Goal: Task Accomplishment & Management: Use online tool/utility

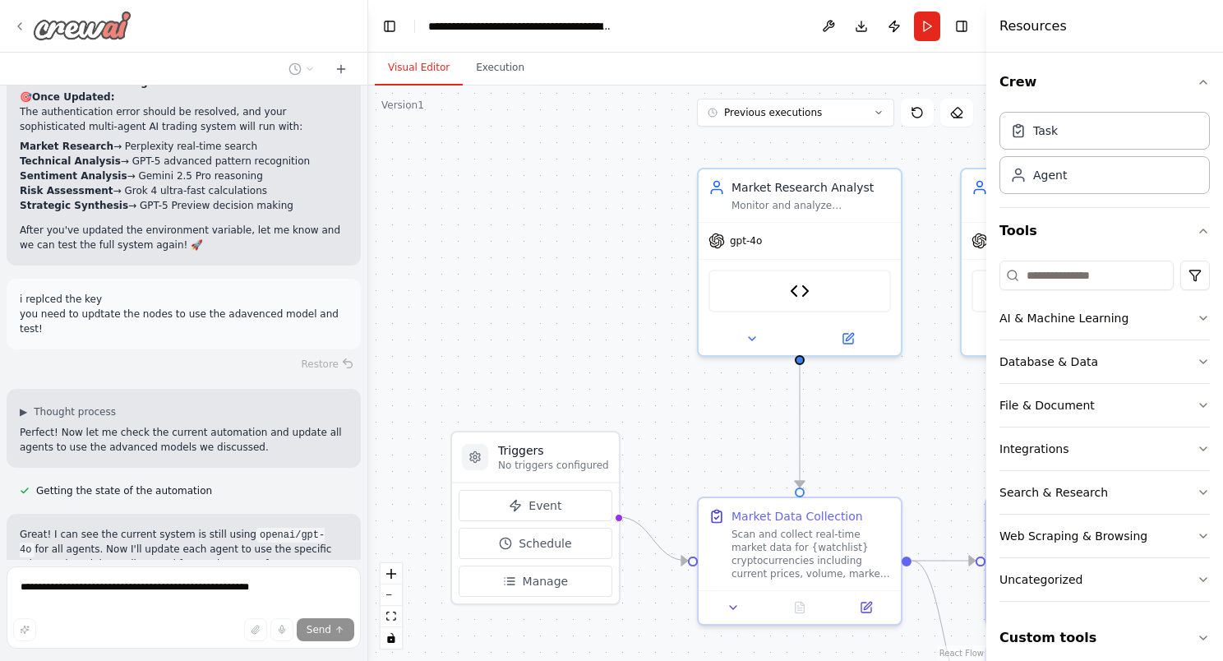
scroll to position [13324, 0]
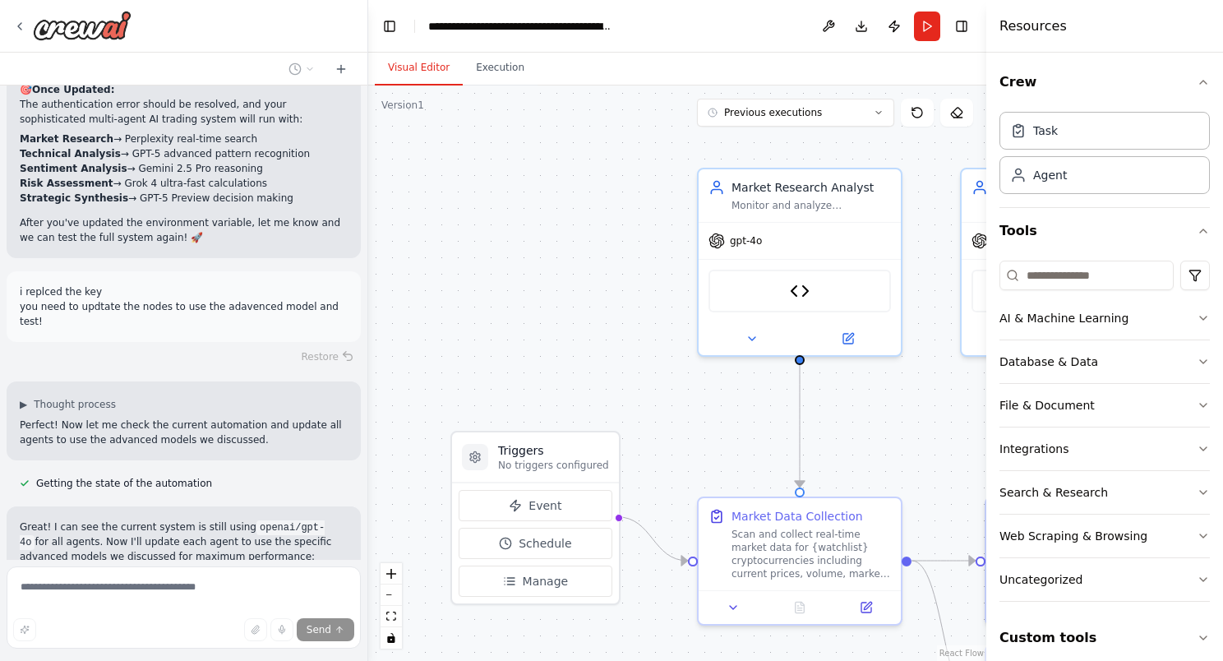
scroll to position [13324, 0]
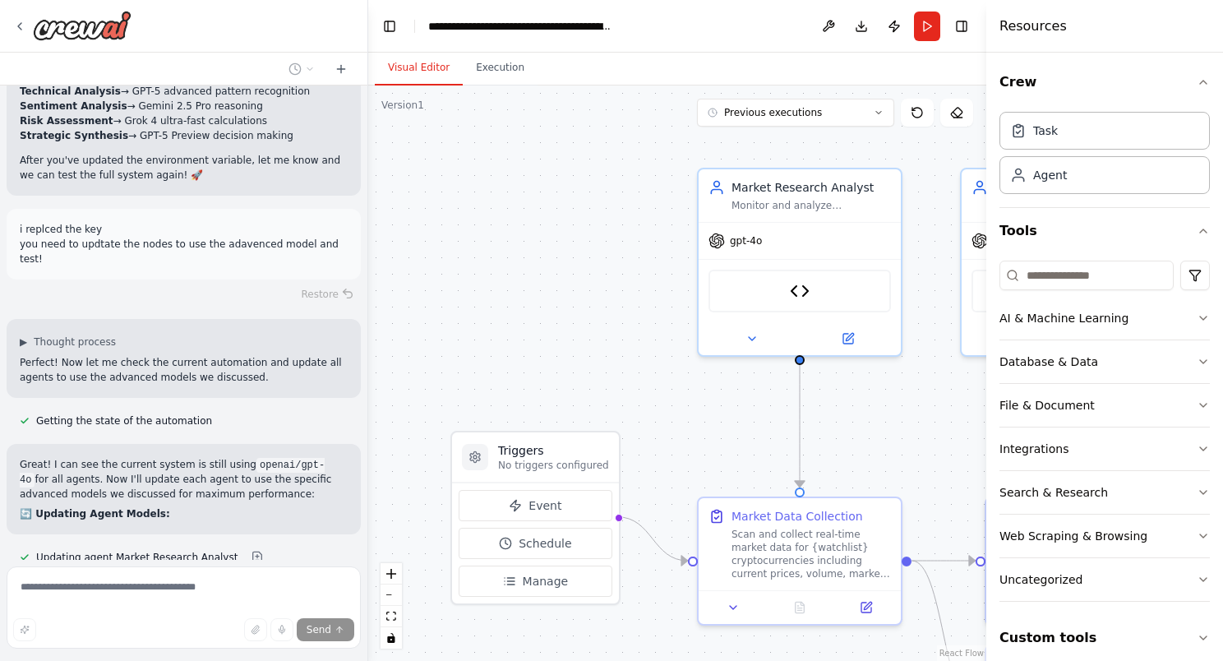
drag, startPoint x: 74, startPoint y: 519, endPoint x: 93, endPoint y: 597, distance: 80.3
click at [90, 618] on div "Send" at bounding box center [183, 629] width 341 height 23
click at [223, 546] on div "this, as crewai with best pracitices, to run at n8n data tables python: Found $…" at bounding box center [184, 330] width 368 height 661
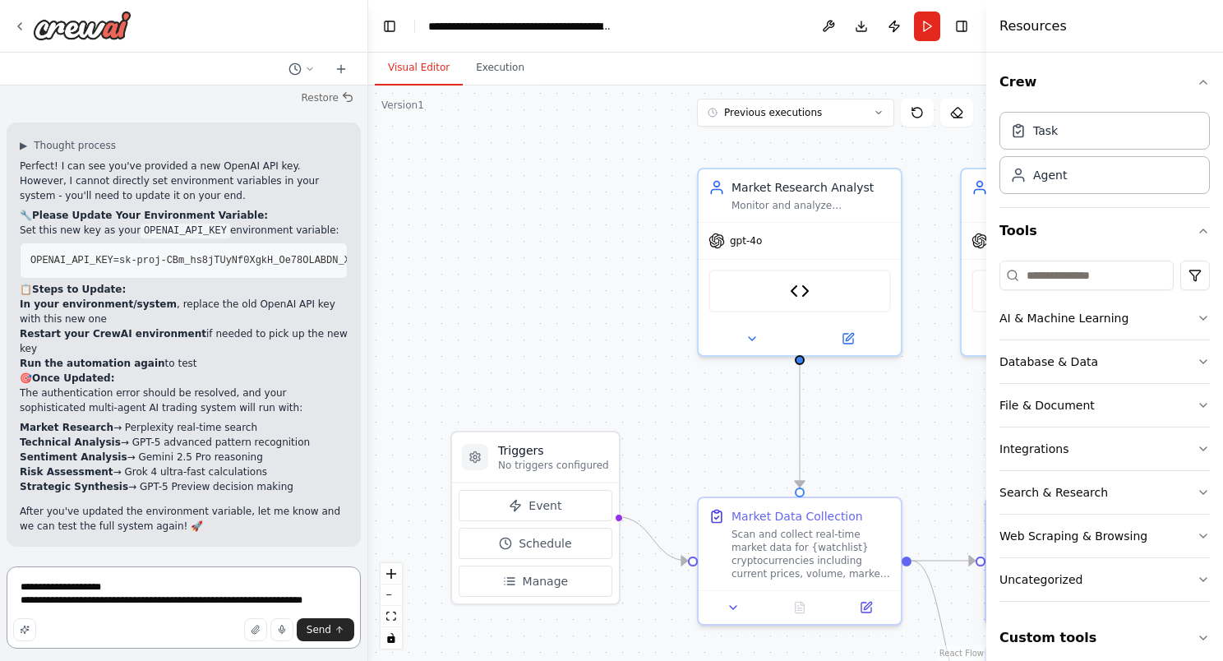
scroll to position [12152, 0]
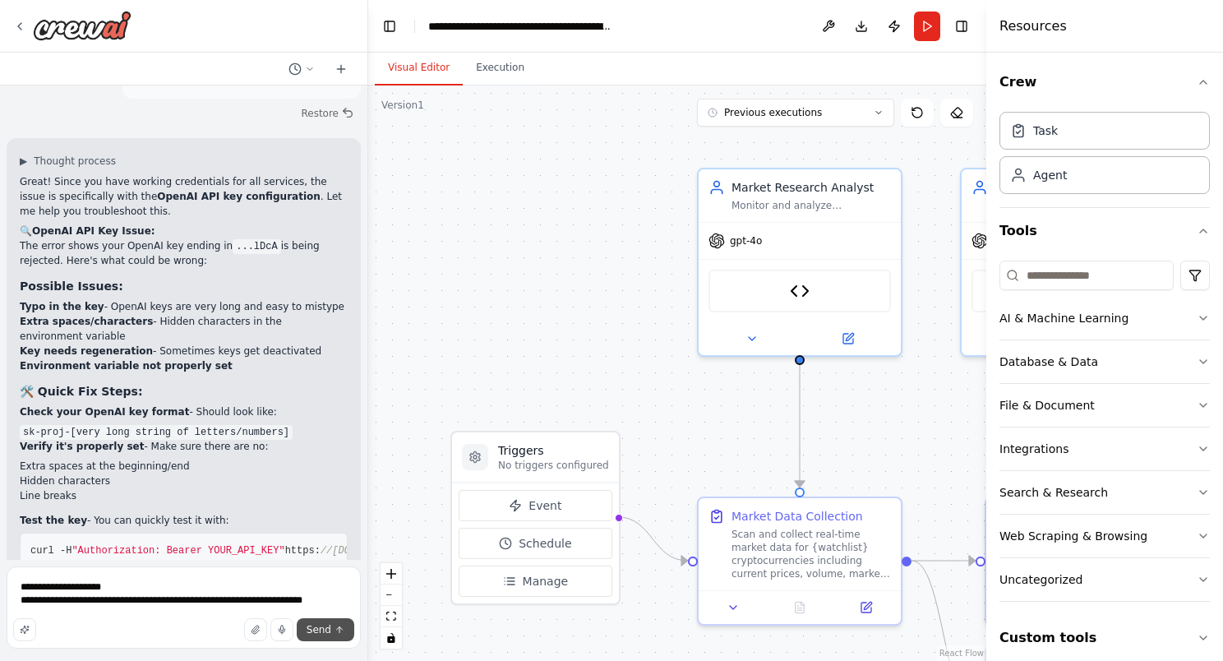
click at [335, 631] on icon "submit" at bounding box center [339, 629] width 10 height 10
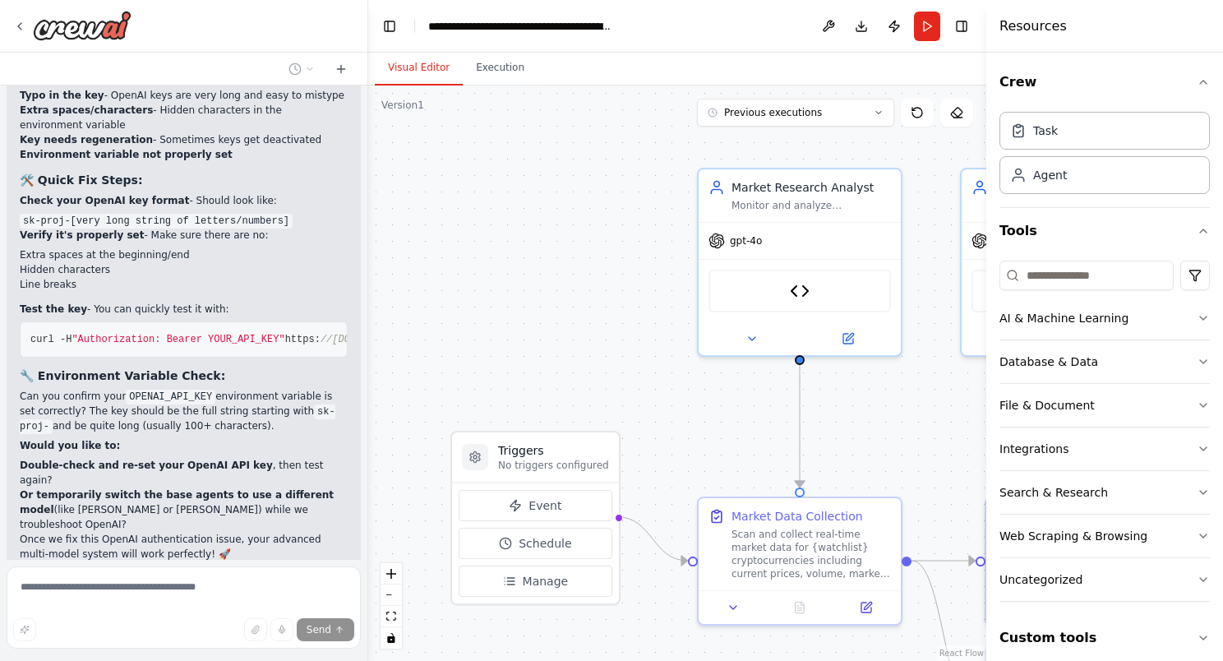
scroll to position [12374, 0]
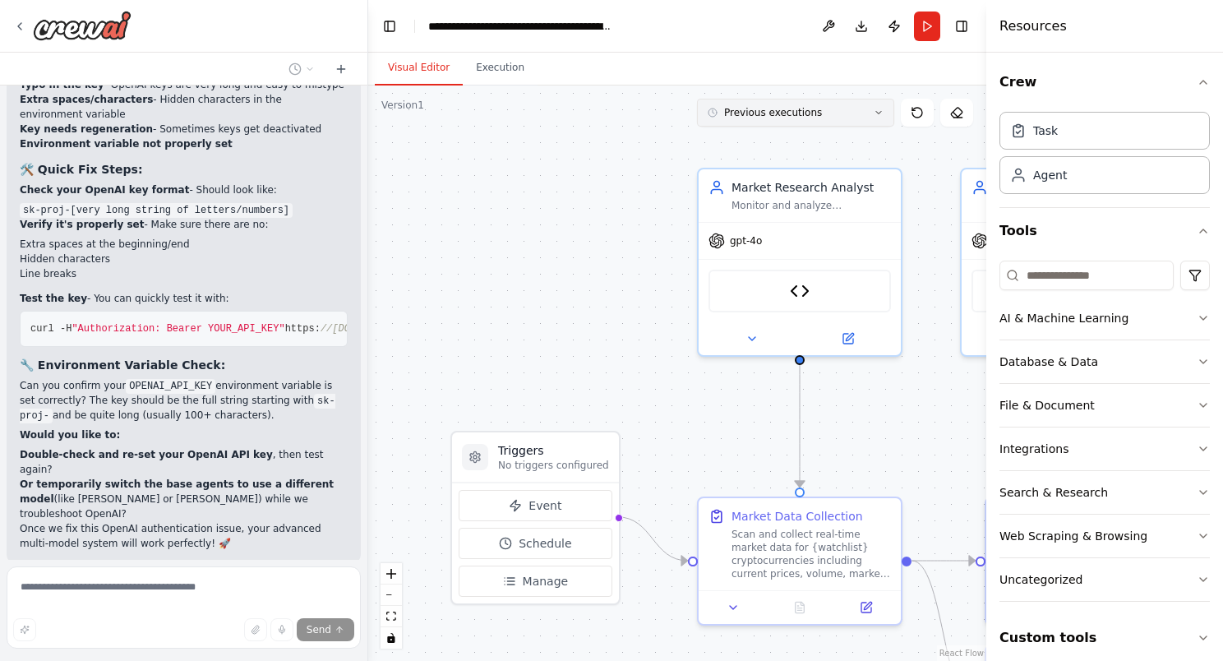
click at [880, 108] on icon at bounding box center [878, 113] width 10 height 10
click at [610, 131] on div ".deletable-edge-delete-btn { width: 20px; height: 20px; border: 0px solid #ffff…" at bounding box center [677, 372] width 618 height 575
drag, startPoint x: 1179, startPoint y: 0, endPoint x: 495, endPoint y: 73, distance: 687.5
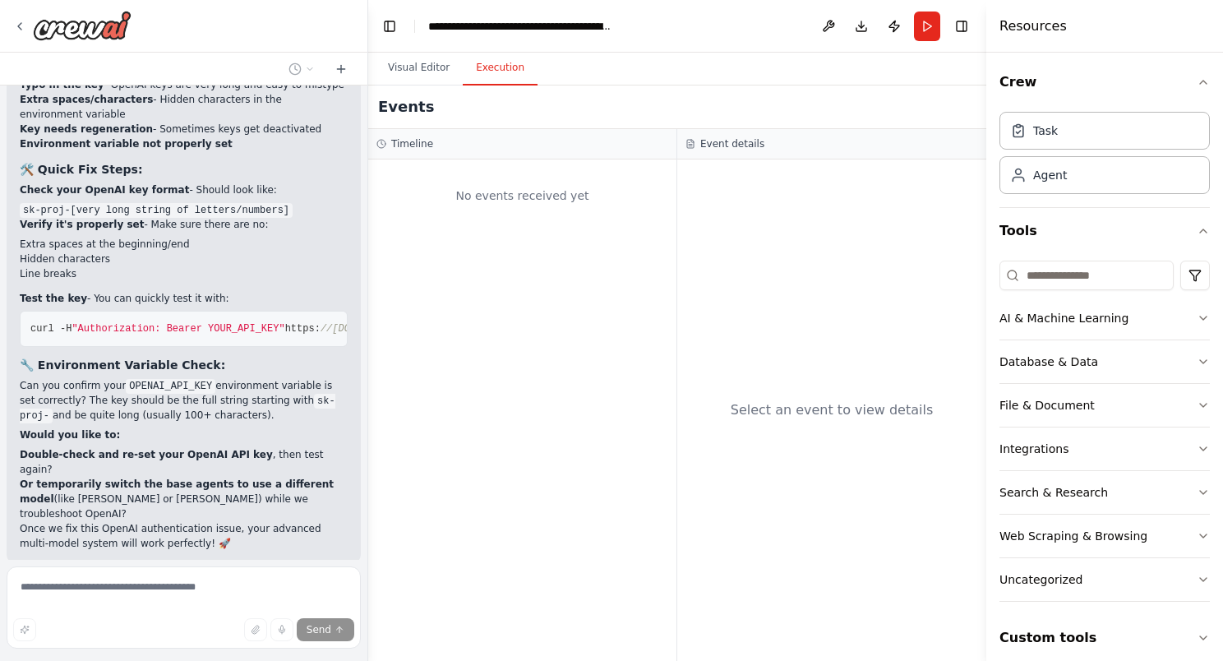
click at [495, 73] on button "Execution" at bounding box center [500, 68] width 75 height 35
click at [417, 64] on button "Visual Editor" at bounding box center [419, 68] width 88 height 35
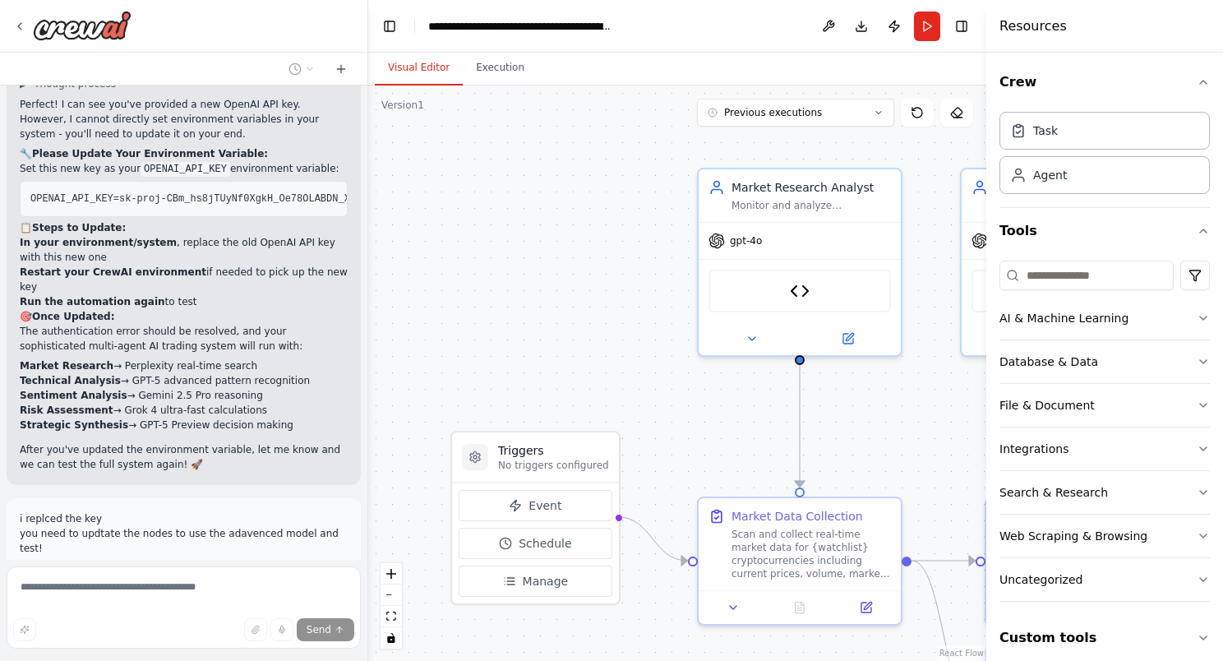
scroll to position [13038, 0]
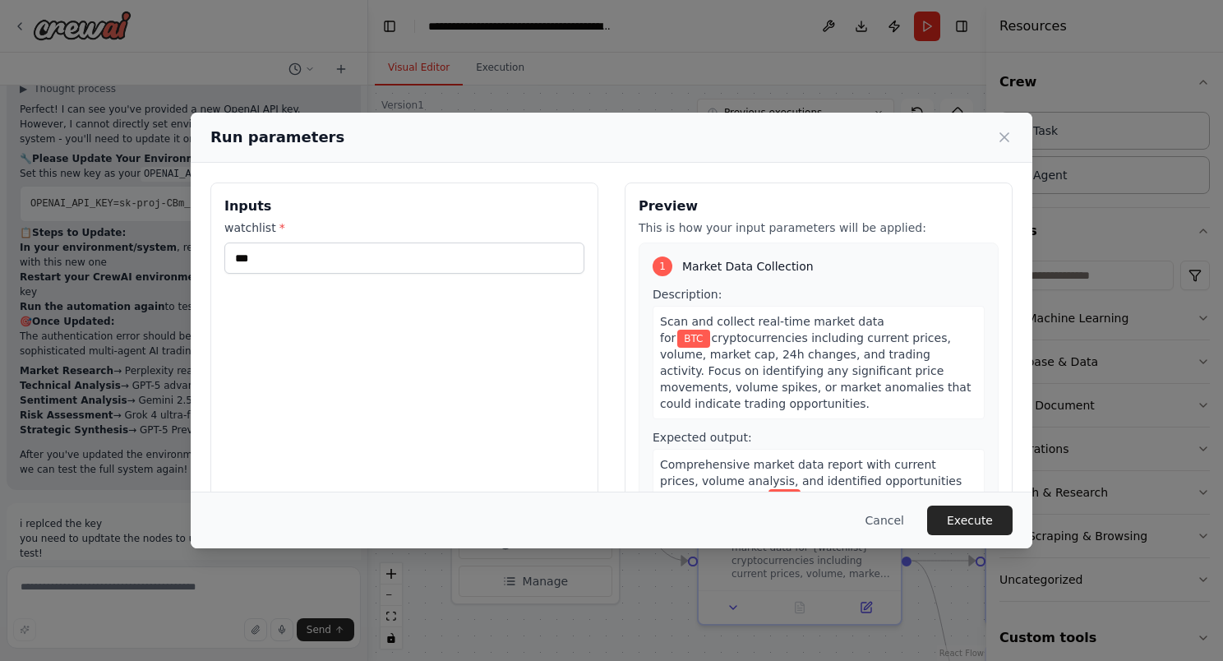
scroll to position [13045, 0]
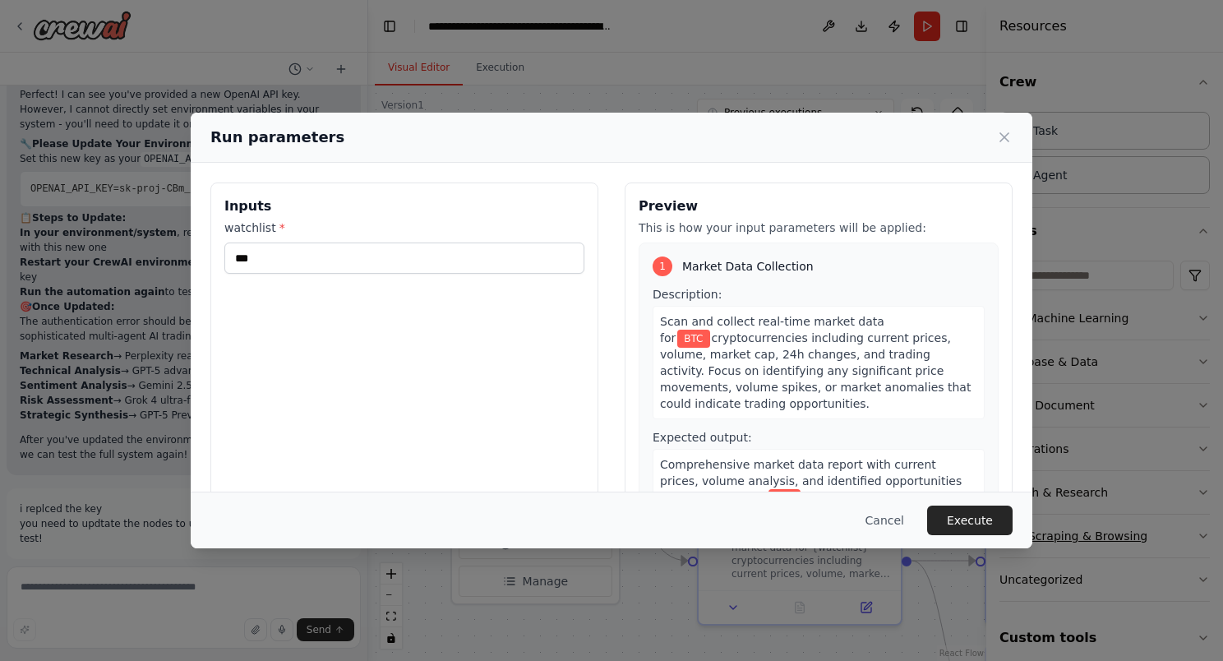
click at [1002, 518] on button "Execute" at bounding box center [969, 520] width 85 height 30
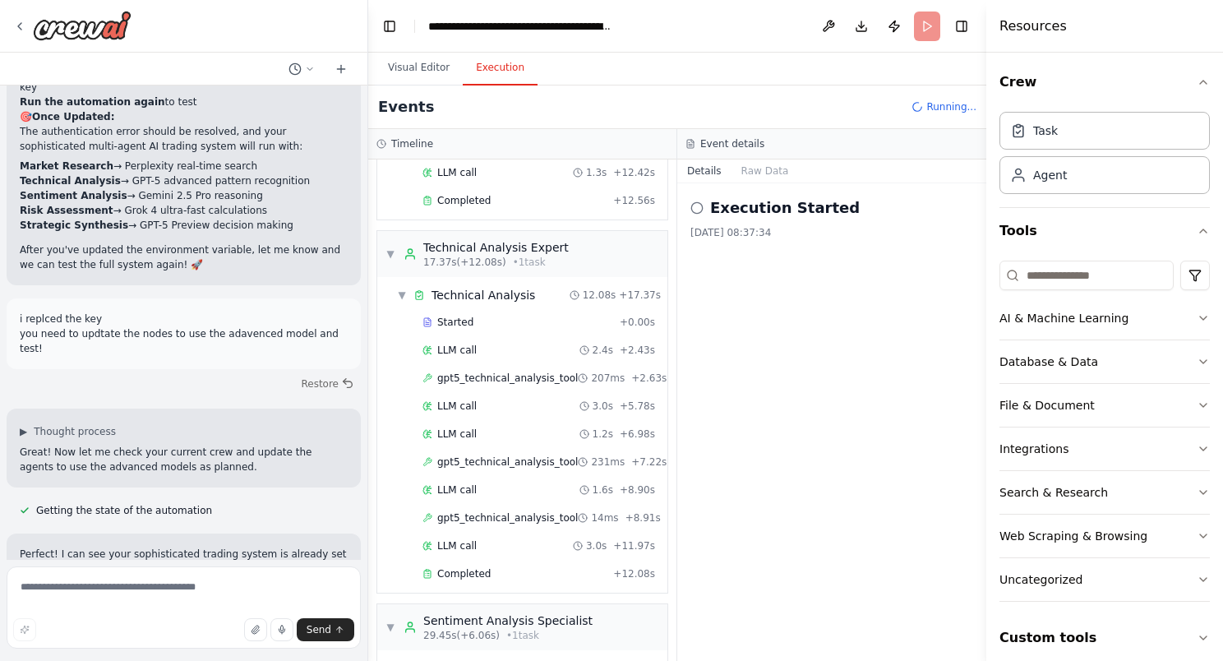
scroll to position [13303, 0]
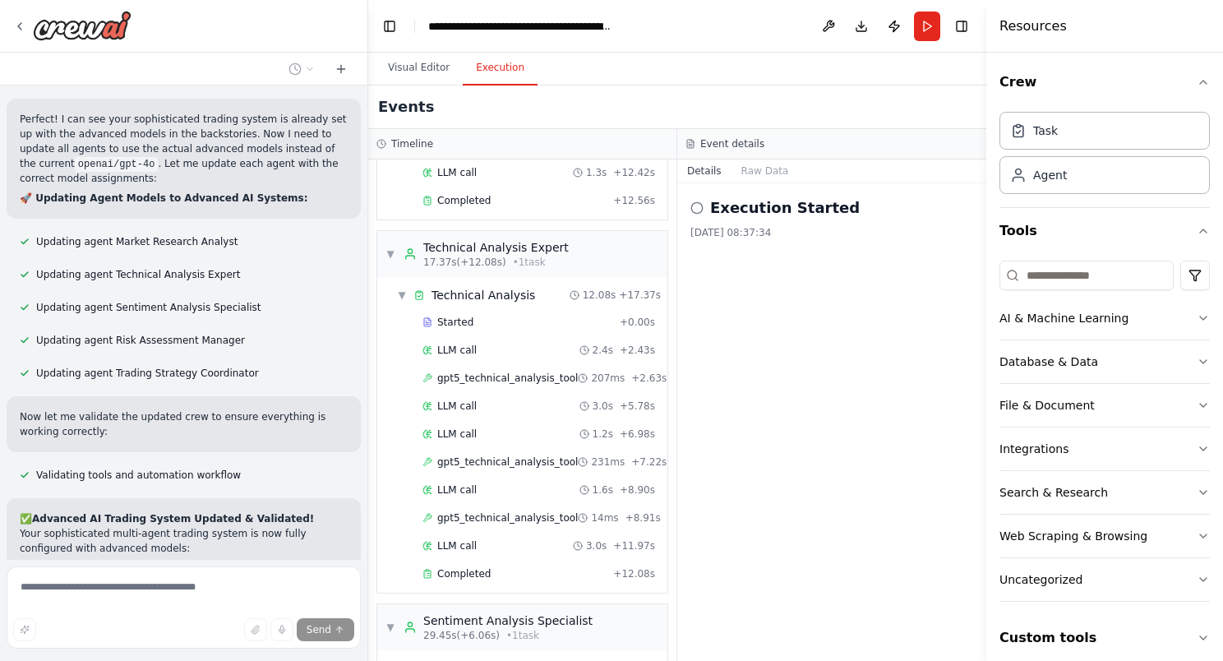
scroll to position [13670, 0]
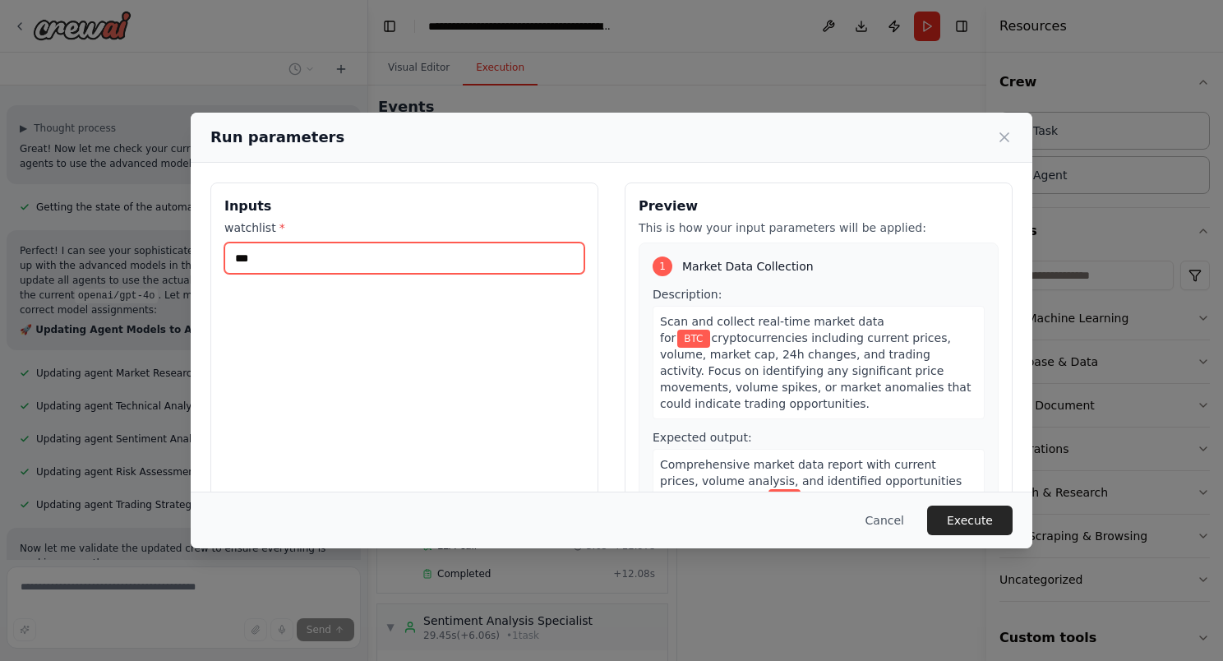
click at [233, 259] on input "***" at bounding box center [404, 257] width 360 height 31
click at [887, 528] on button "Cancel" at bounding box center [884, 520] width 65 height 30
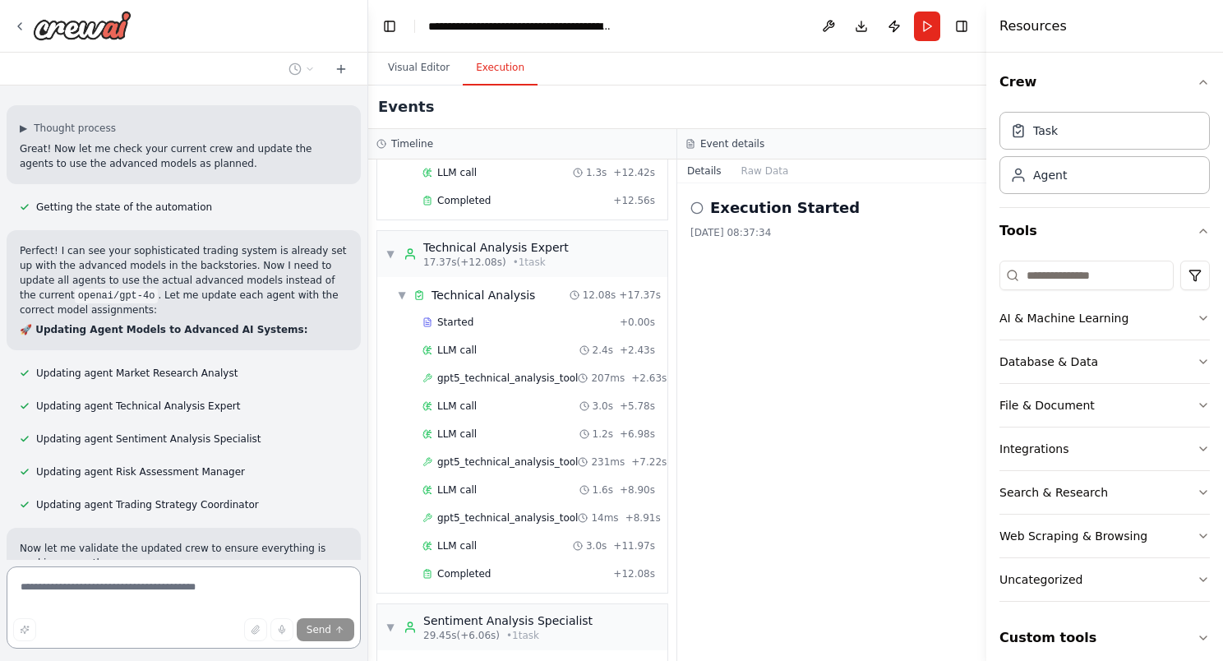
scroll to position [13529, 0]
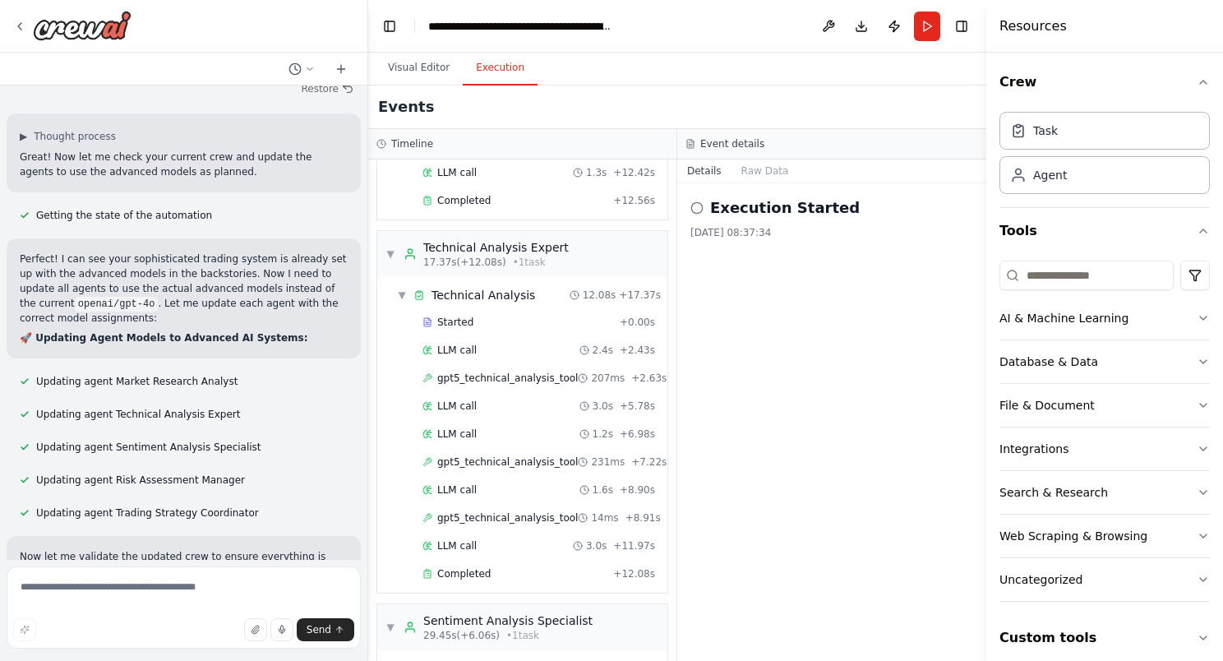
drag, startPoint x: 294, startPoint y: 144, endPoint x: 285, endPoint y: 151, distance: 11.7
drag, startPoint x: 285, startPoint y: 151, endPoint x: 302, endPoint y: 168, distance: 23.8
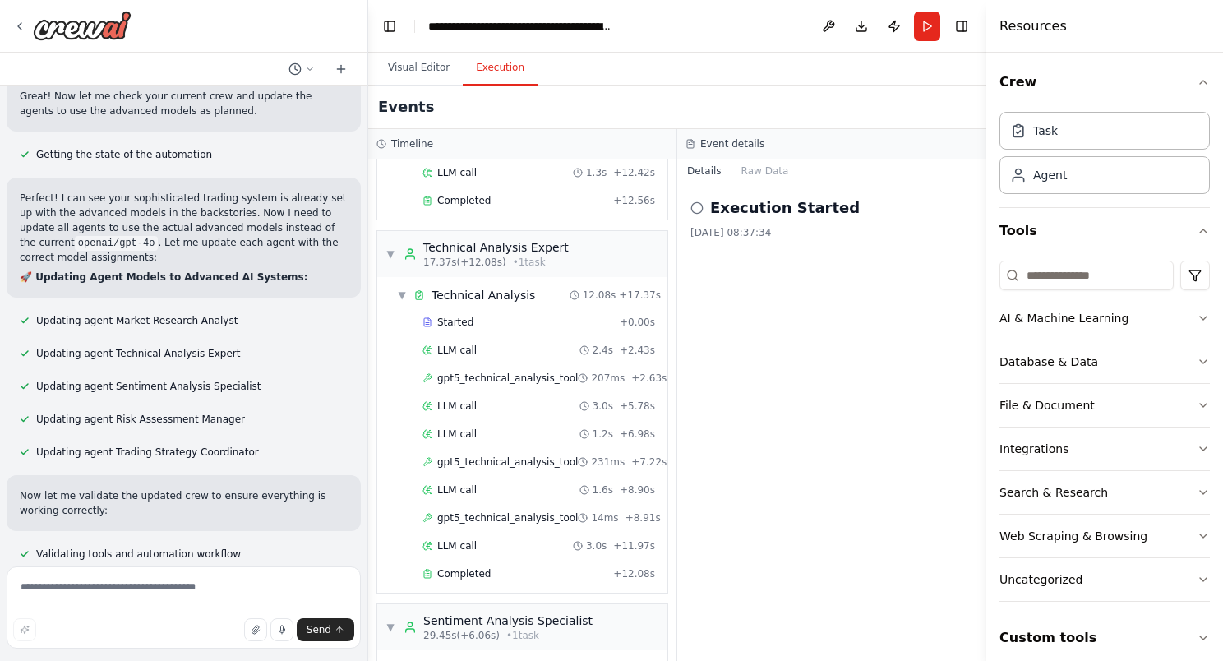
drag, startPoint x: 298, startPoint y: 151, endPoint x: 288, endPoint y: 120, distance: 32.7
drag, startPoint x: 288, startPoint y: 120, endPoint x: 260, endPoint y: 119, distance: 28.8
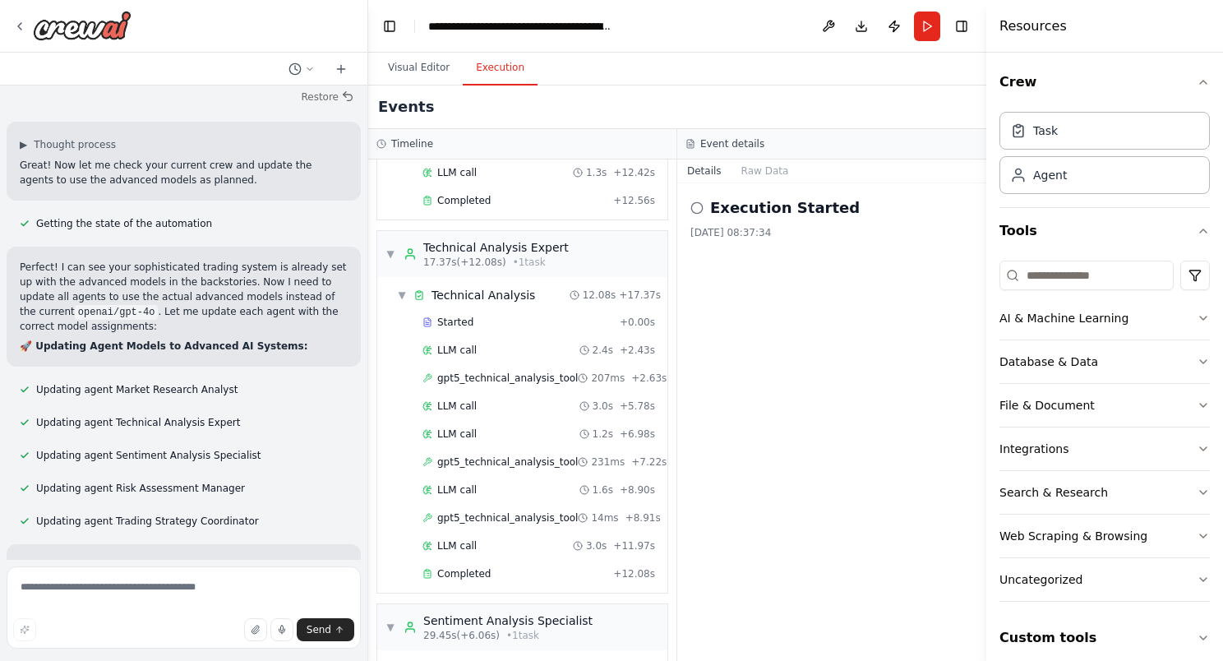
scroll to position [13426, 0]
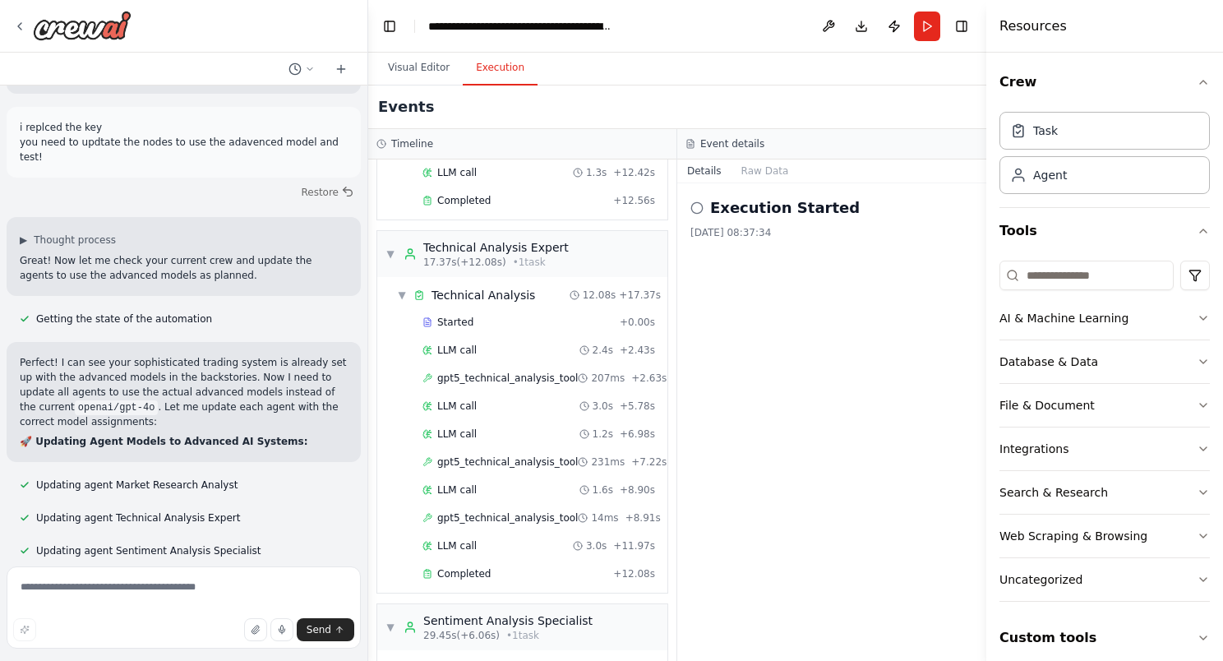
drag, startPoint x: 181, startPoint y: 256, endPoint x: 297, endPoint y: 260, distance: 116.7
copy code "["BTC", "ETH", "SOL"]"
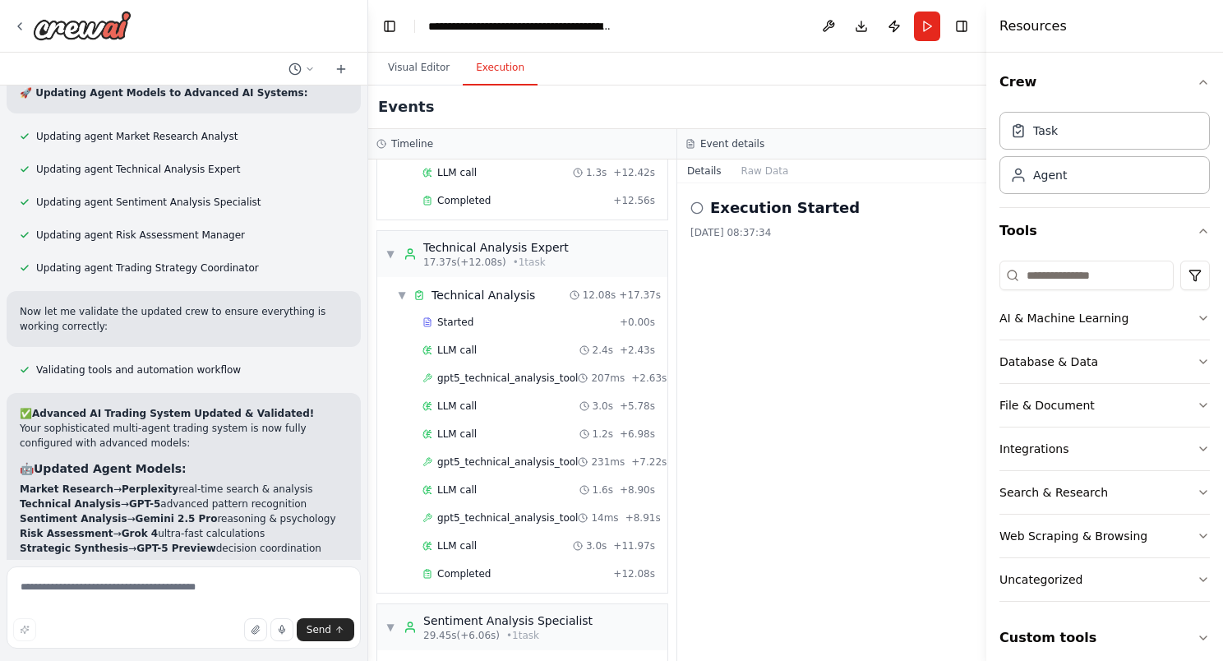
scroll to position [13789, 0]
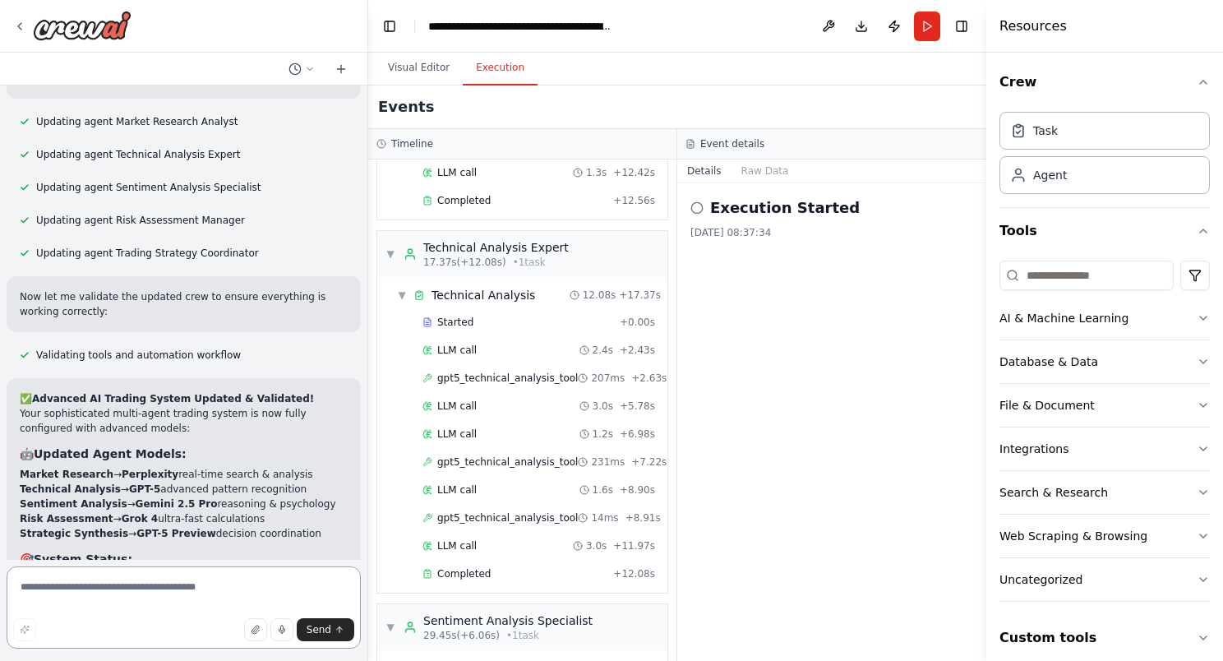
click at [174, 597] on textarea at bounding box center [184, 607] width 354 height 82
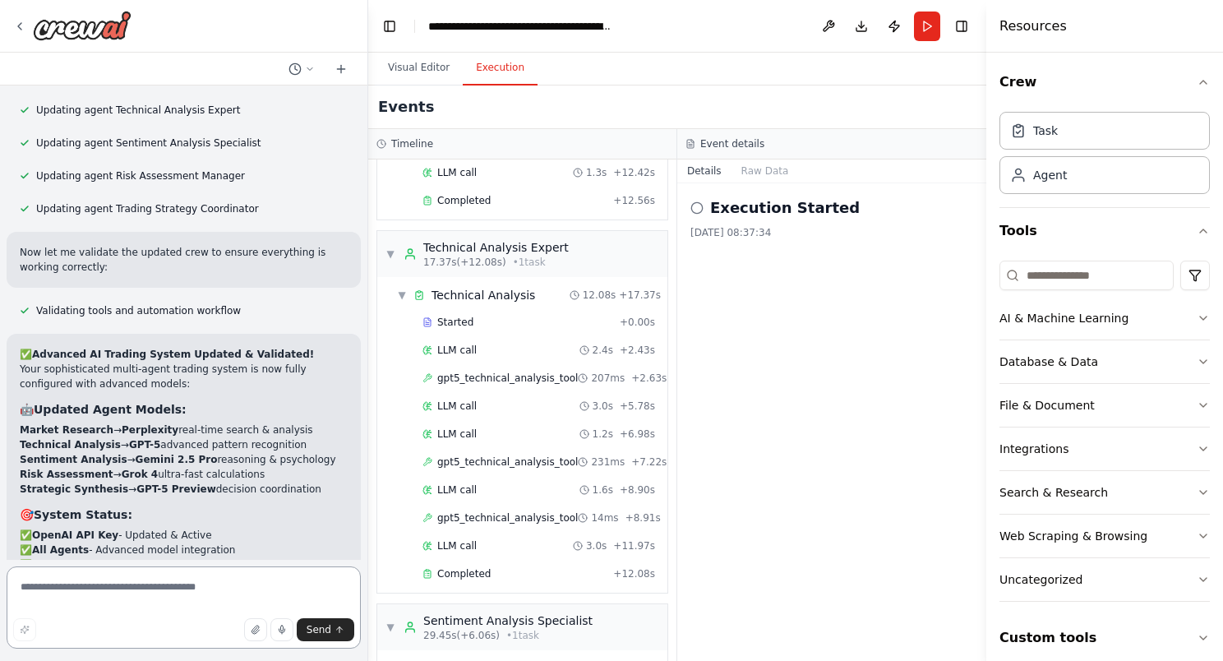
scroll to position [13848, 0]
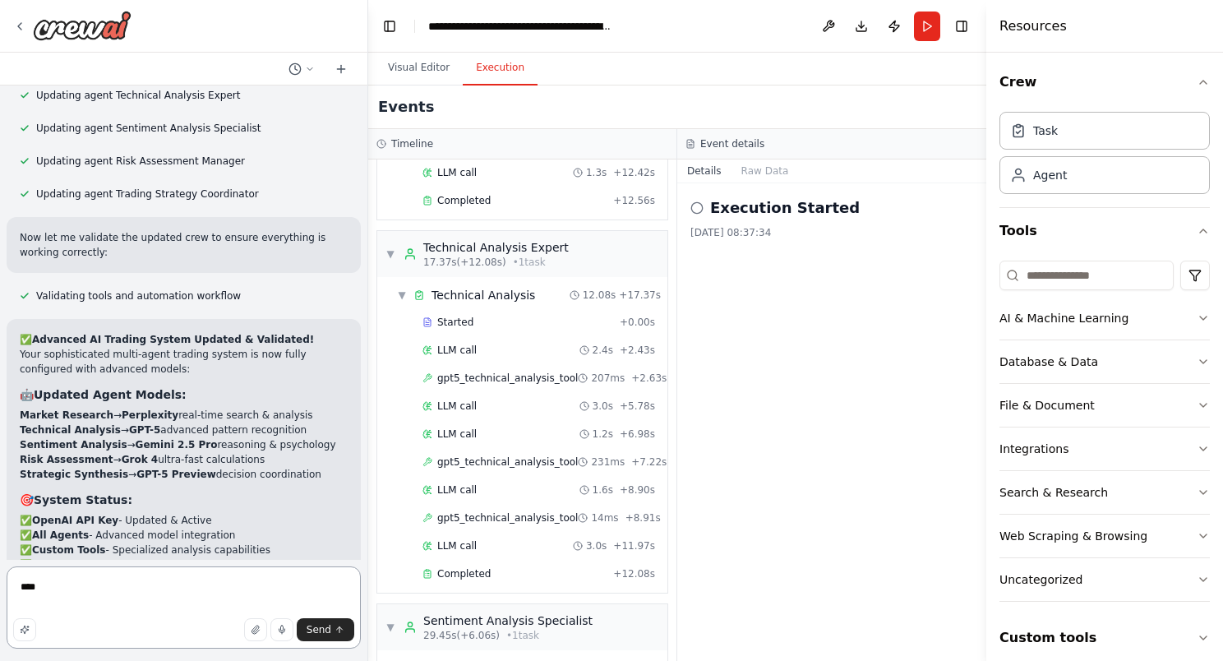
click at [182, 583] on textarea "***" at bounding box center [184, 607] width 354 height 82
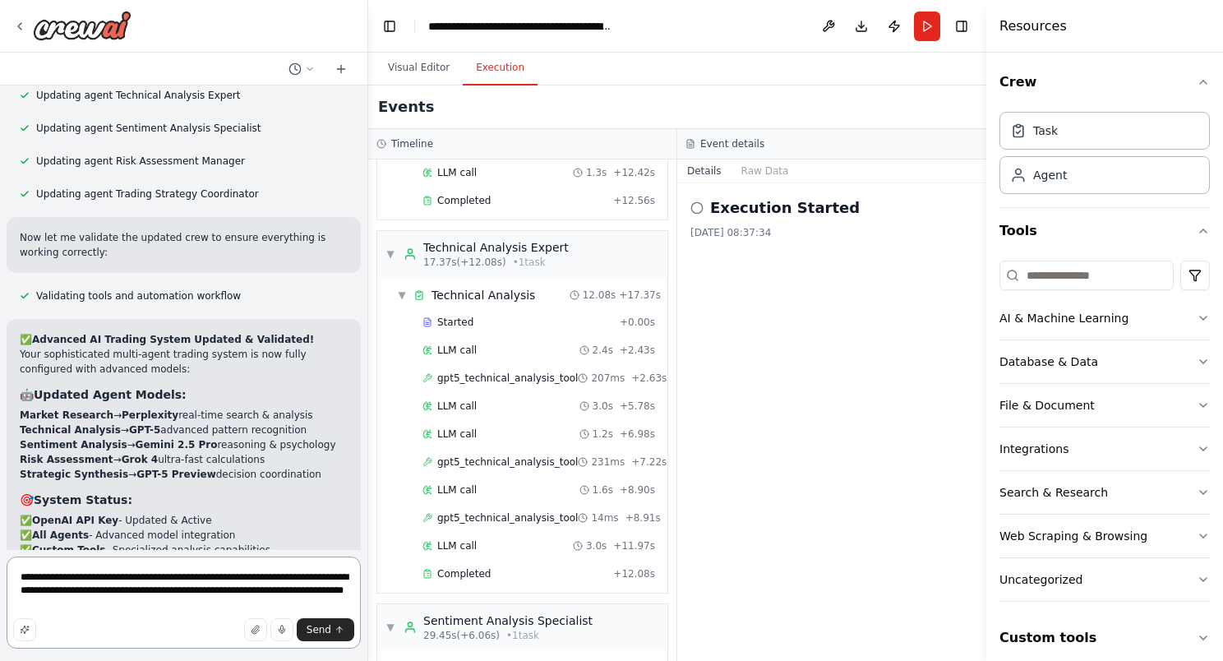
type textarea "**********"
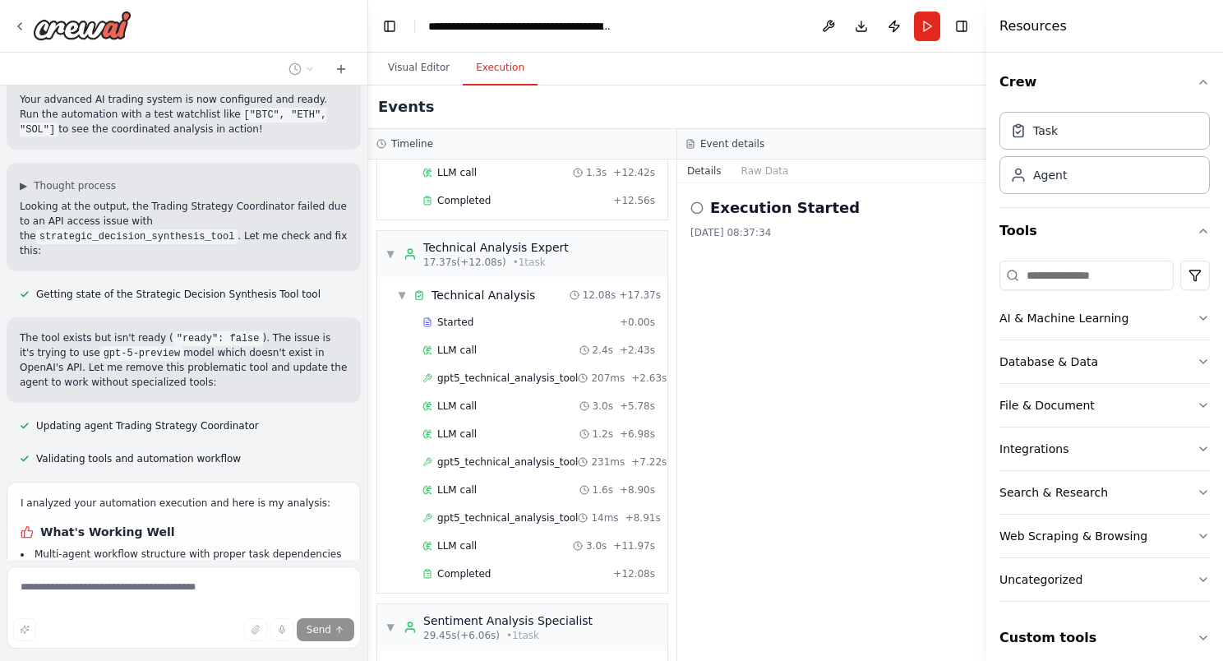
scroll to position [14416, 0]
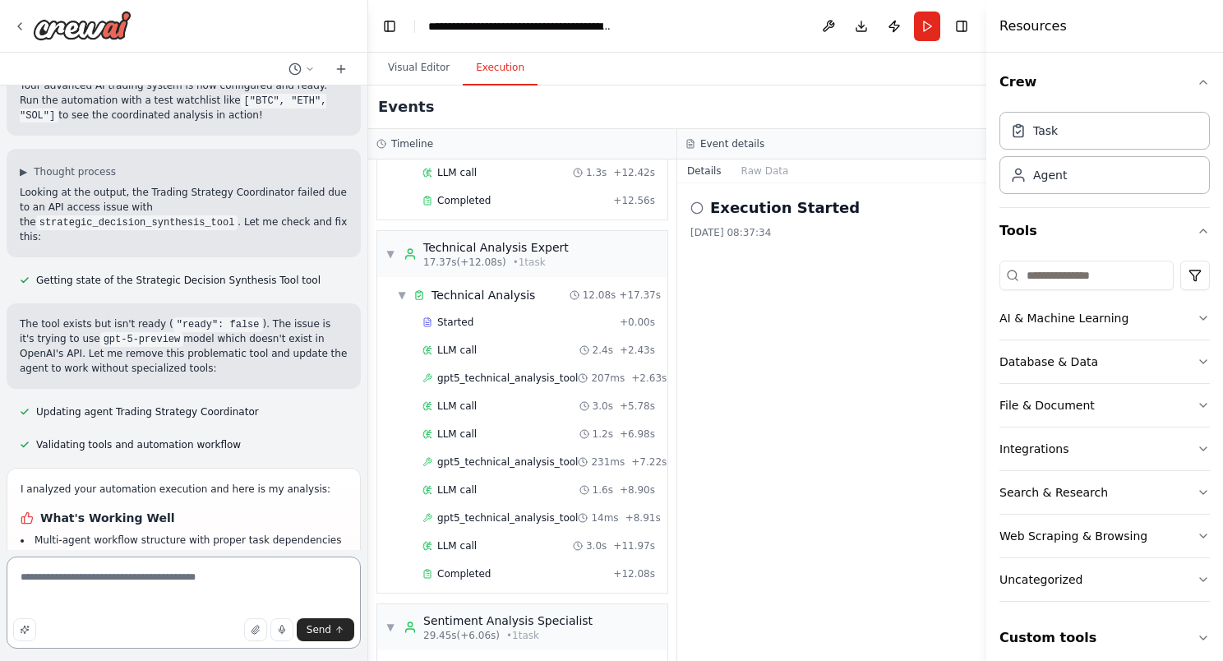
scroll to position [13858, 0]
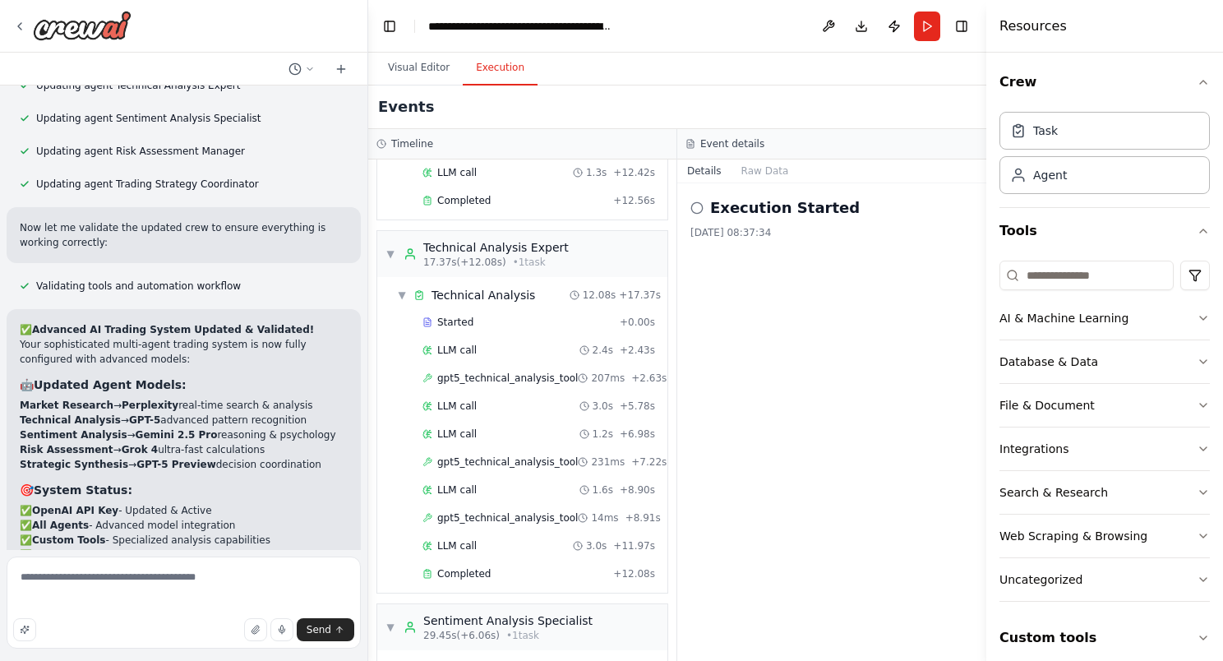
click at [173, 618] on div "Send" at bounding box center [183, 629] width 341 height 23
click at [164, 608] on textarea "**********" at bounding box center [184, 602] width 354 height 92
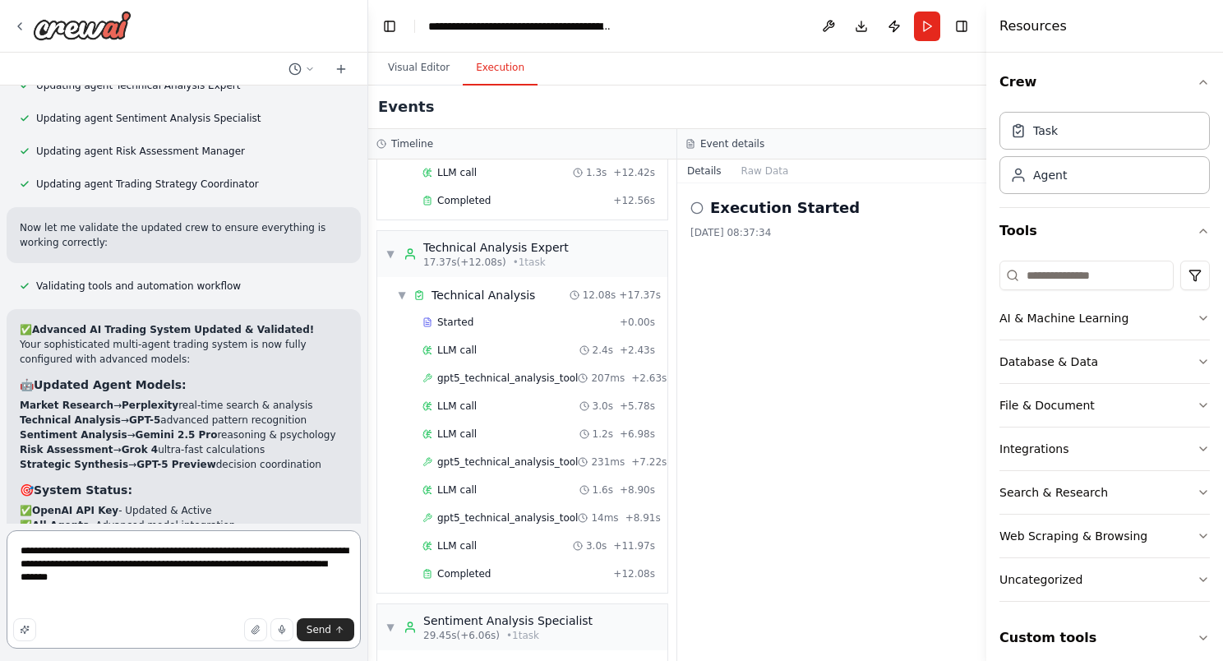
paste textarea "**********"
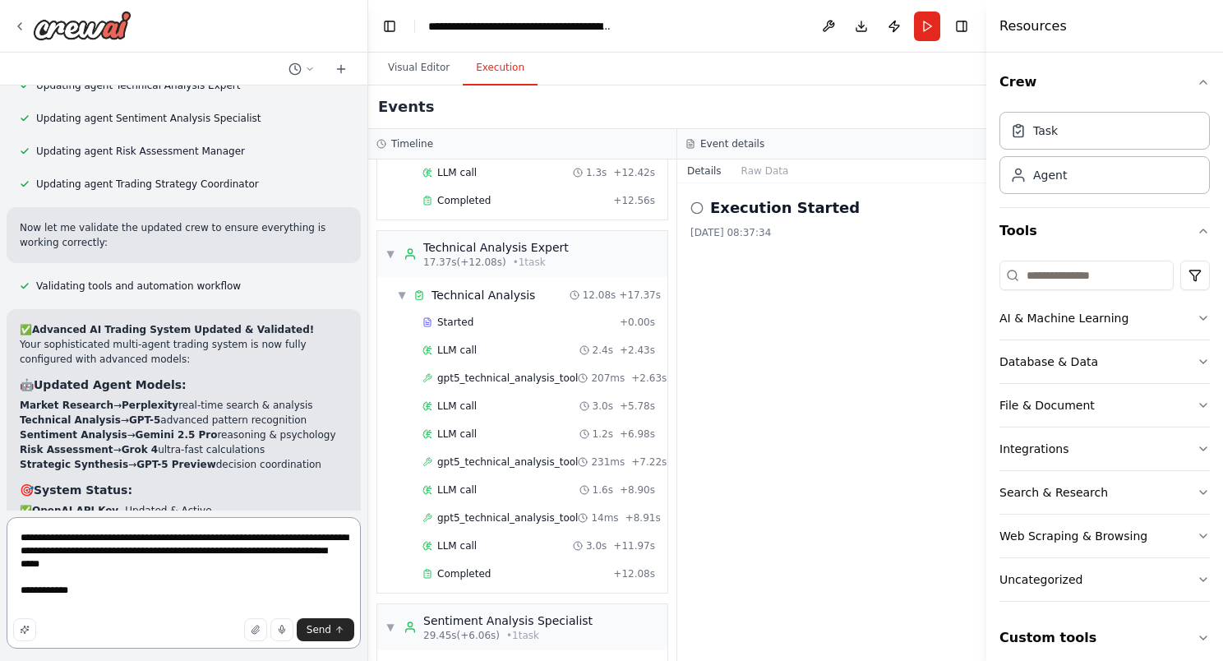
paste textarea "**********"
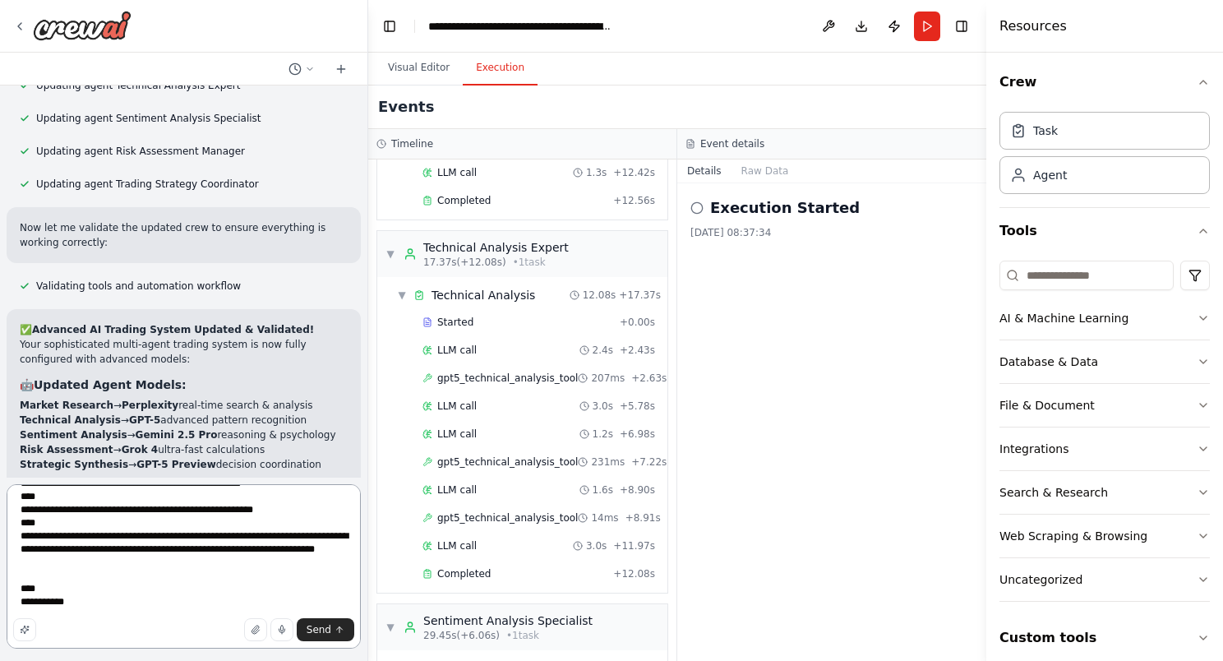
scroll to position [9473, 0]
paste textarea "**********"
type textarea "**********"
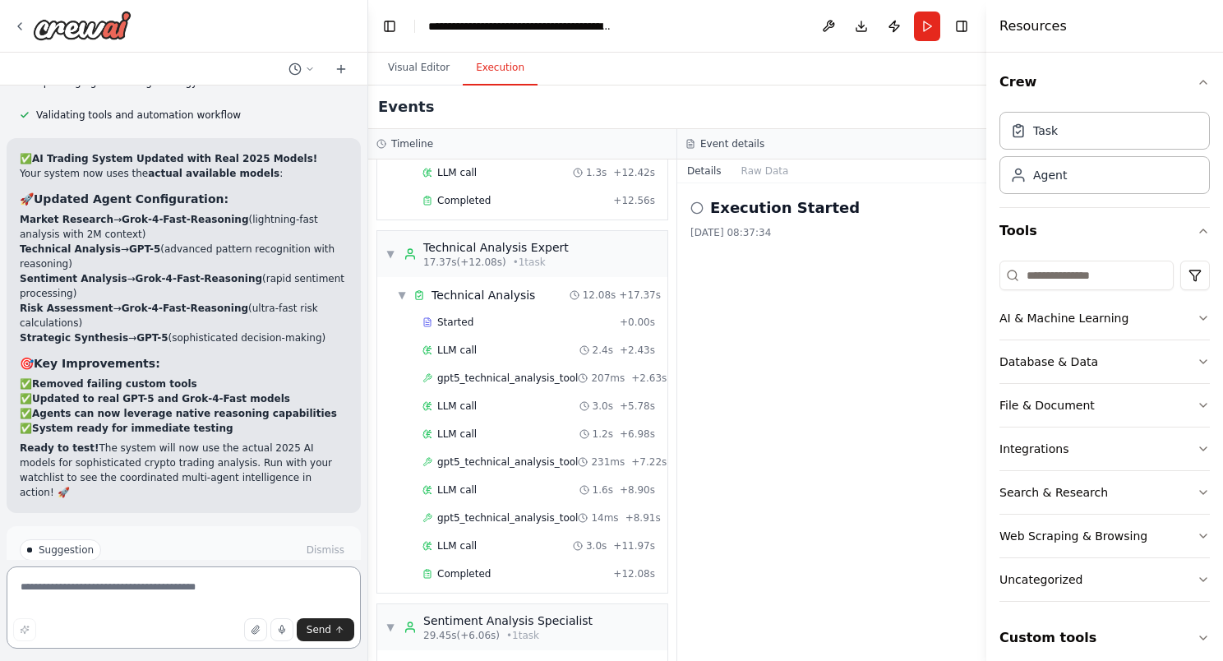
scroll to position [25721, 0]
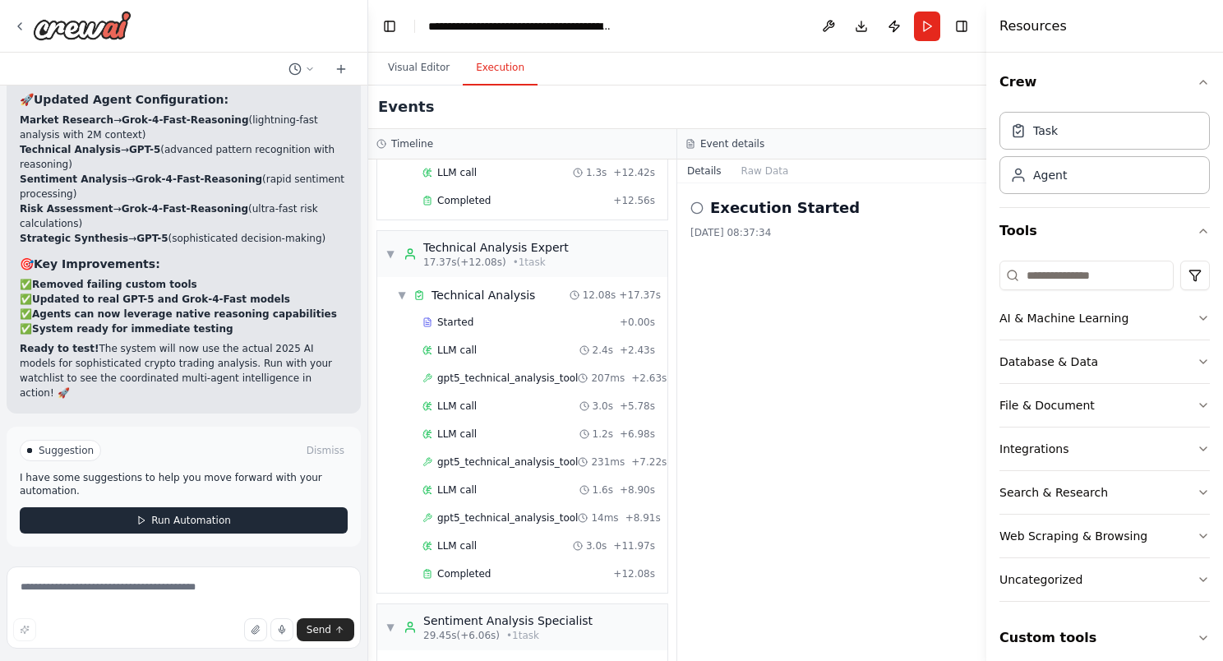
click at [258, 518] on button "Run Automation" at bounding box center [184, 520] width 328 height 26
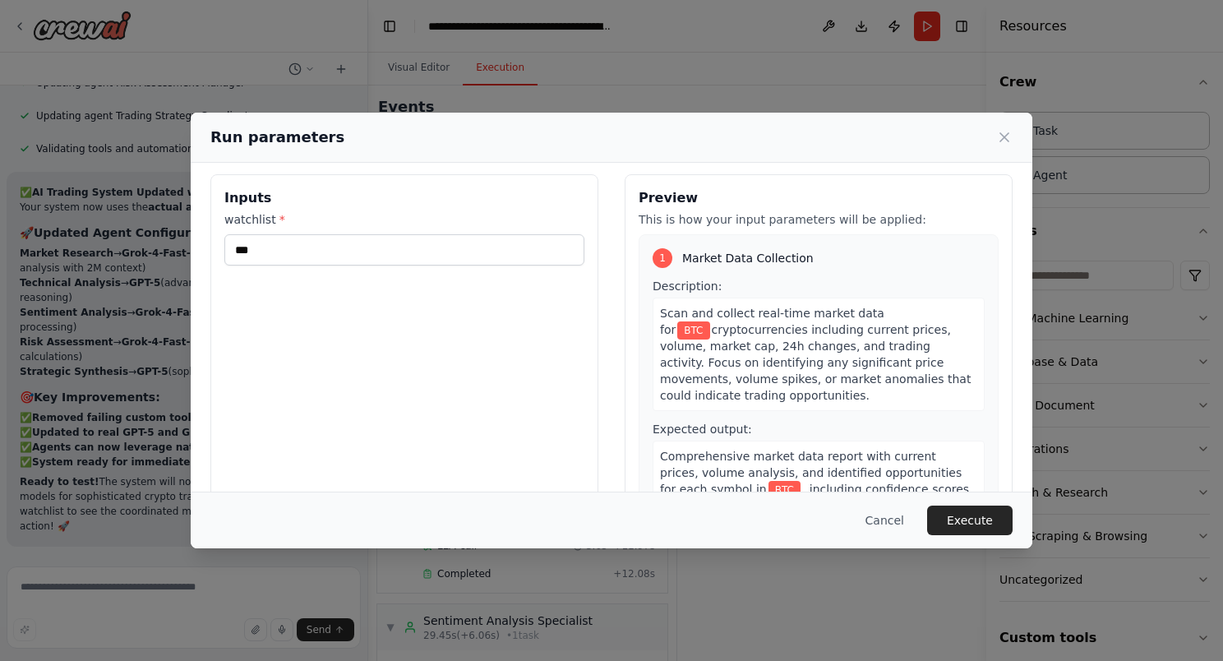
scroll to position [0, 0]
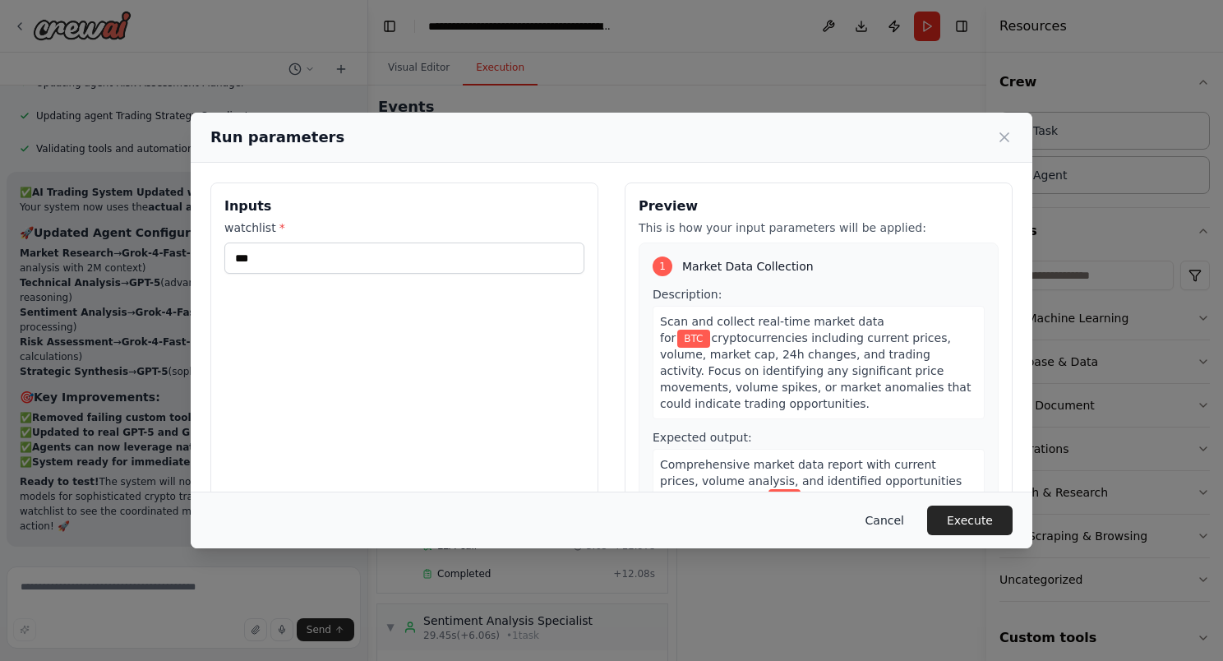
click at [887, 525] on button "Cancel" at bounding box center [884, 520] width 65 height 30
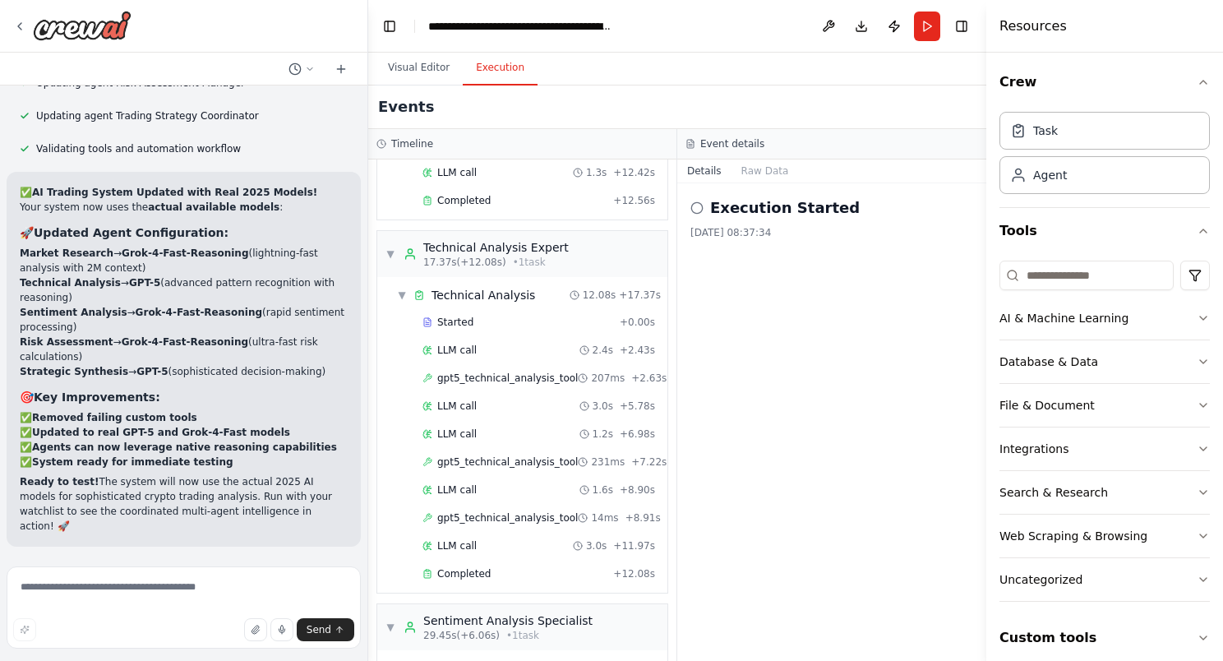
scroll to position [25589, 0]
click at [411, 61] on button "Visual Editor" at bounding box center [419, 68] width 88 height 35
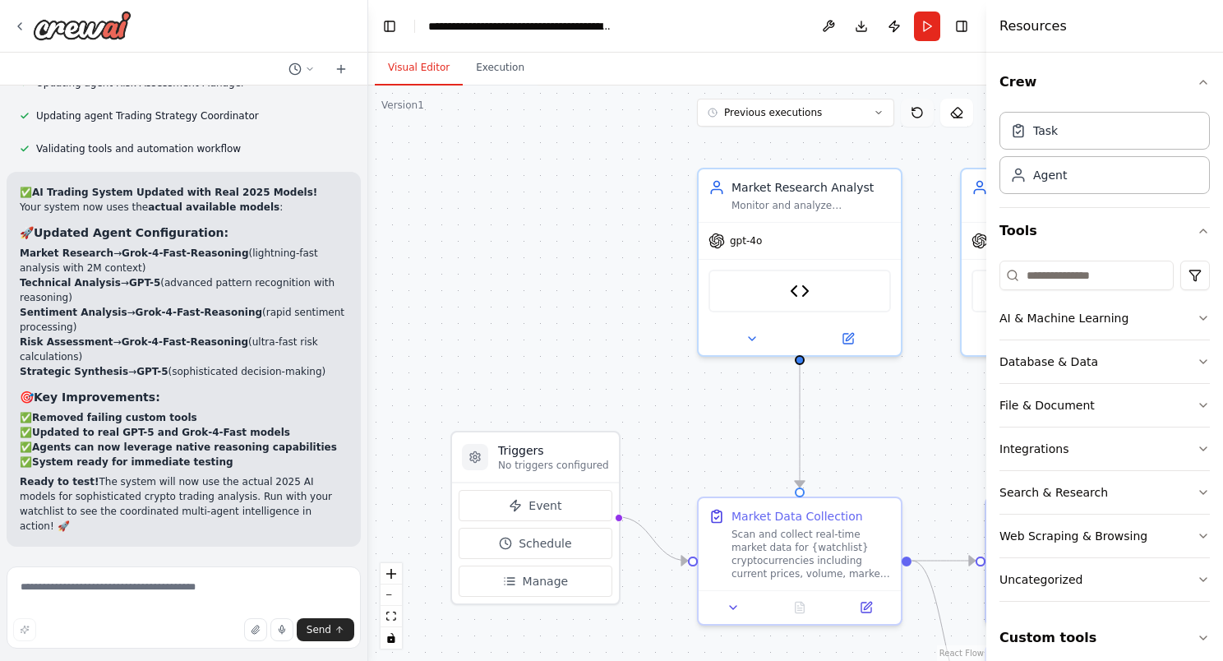
click at [924, 114] on button at bounding box center [917, 113] width 33 height 28
click at [923, 105] on button at bounding box center [917, 113] width 33 height 28
click at [793, 110] on span "Previous executions" at bounding box center [773, 112] width 98 height 13
click at [585, 96] on div ".deletable-edge-delete-btn { width: 20px; height: 20px; border: 0px solid #ffff…" at bounding box center [677, 372] width 618 height 575
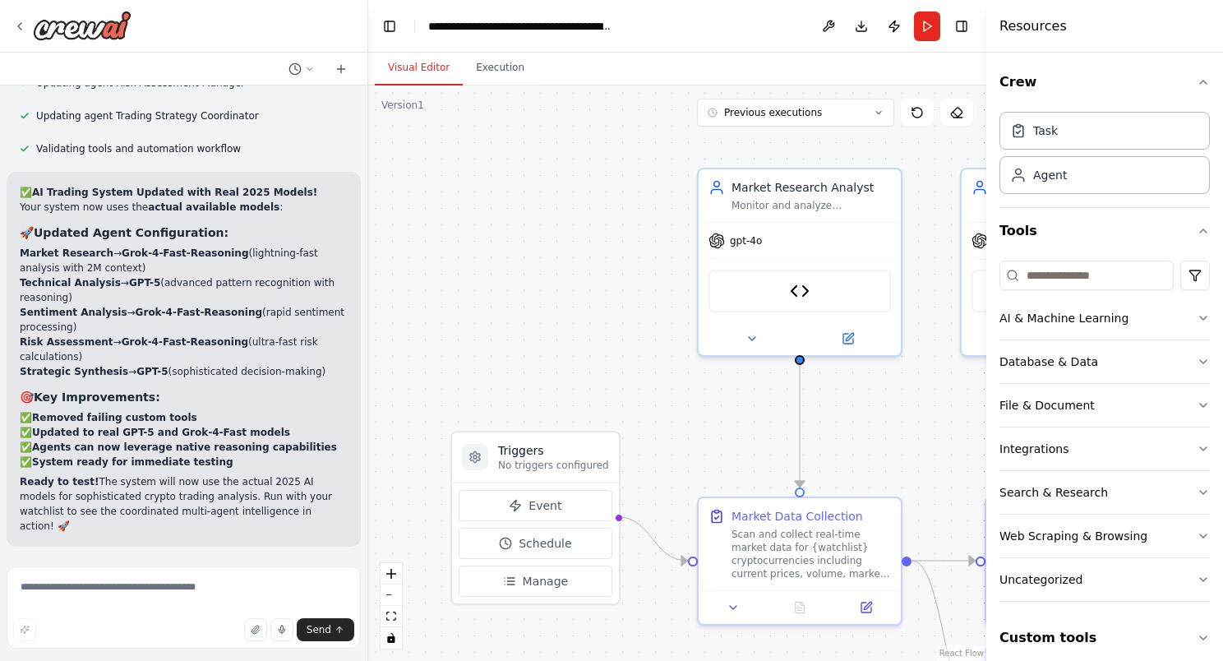
click at [422, 76] on button "Visual Editor" at bounding box center [419, 68] width 88 height 35
click at [104, 592] on textarea at bounding box center [184, 607] width 354 height 82
type textarea "**********"
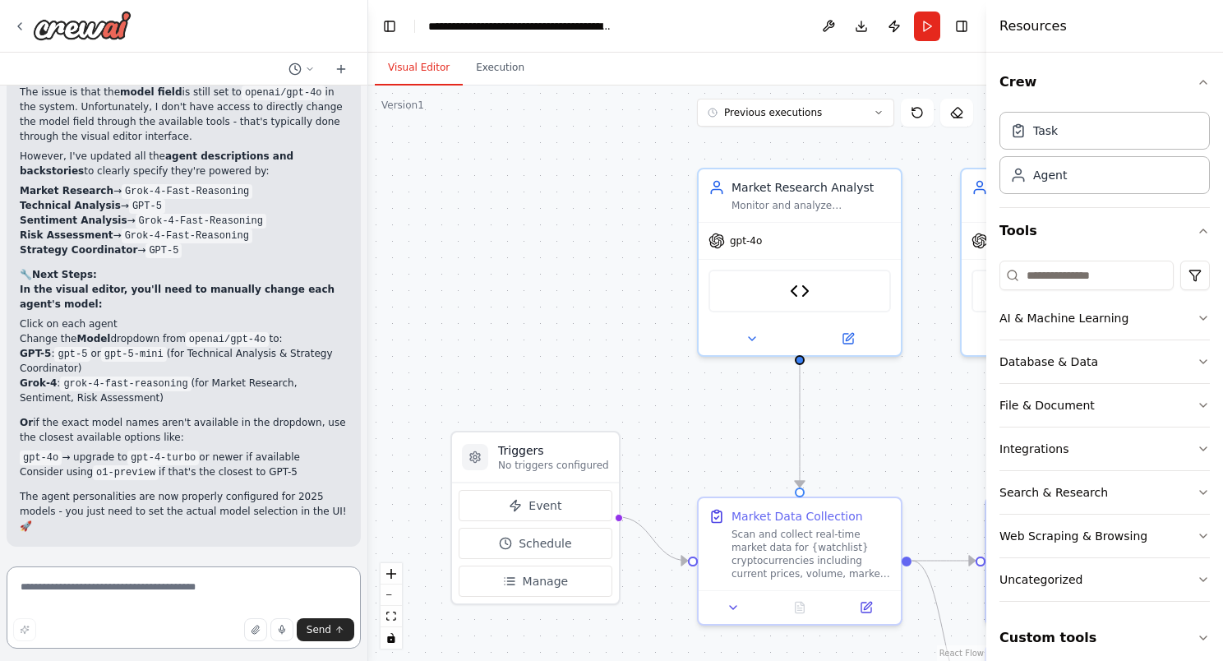
scroll to position [26095, 0]
click at [423, 81] on button "Visual Editor" at bounding box center [419, 68] width 88 height 35
click at [739, 249] on div "gpt-4o" at bounding box center [799, 237] width 202 height 36
click at [759, 238] on div "gpt-4o" at bounding box center [799, 237] width 202 height 36
click at [848, 337] on icon at bounding box center [848, 335] width 10 height 10
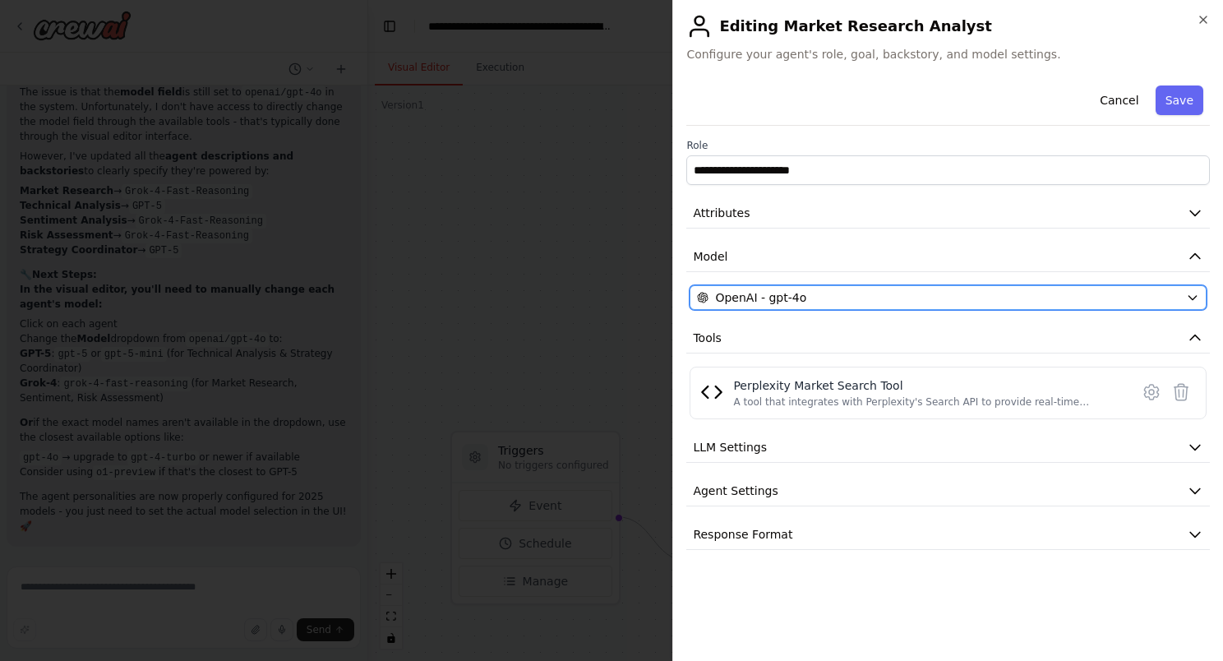
click at [871, 298] on div "OpenAI - gpt-4o" at bounding box center [938, 297] width 482 height 16
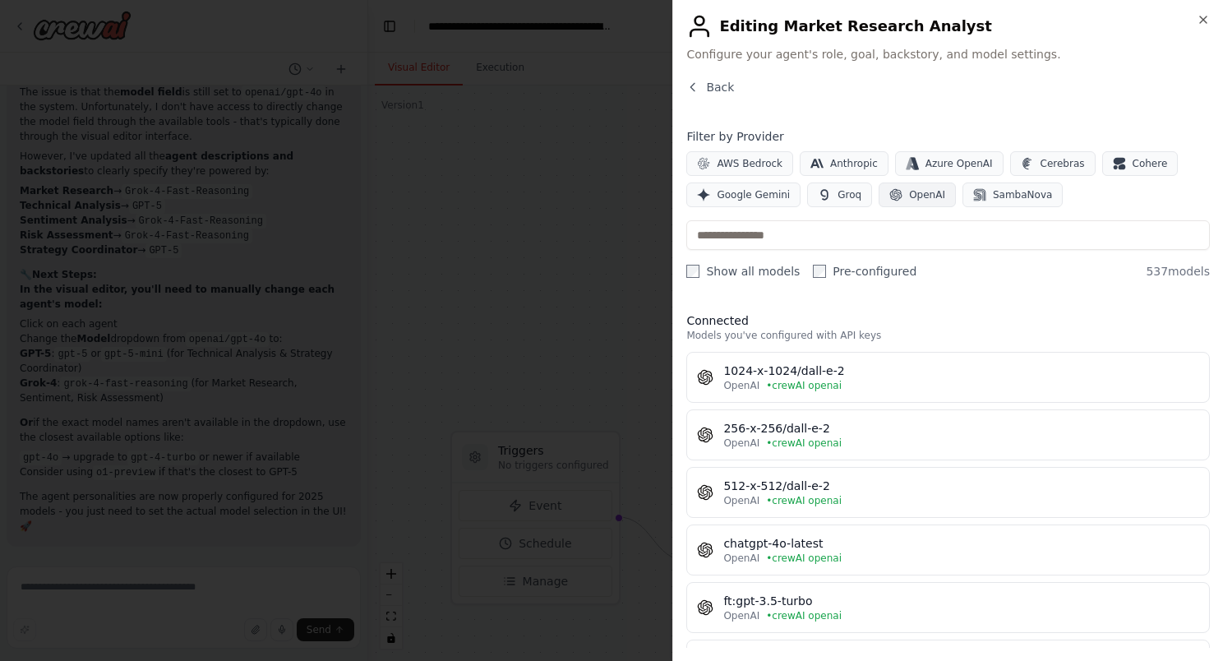
click at [917, 196] on span "OpenAI" at bounding box center [927, 194] width 36 height 13
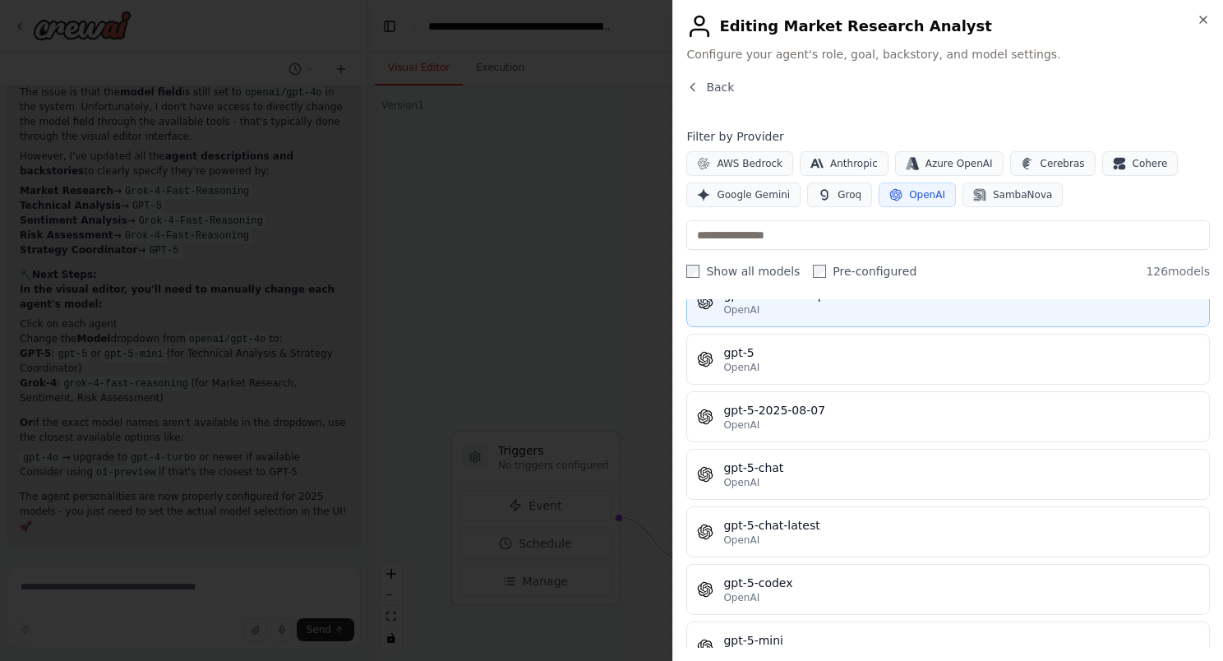
scroll to position [5423, 0]
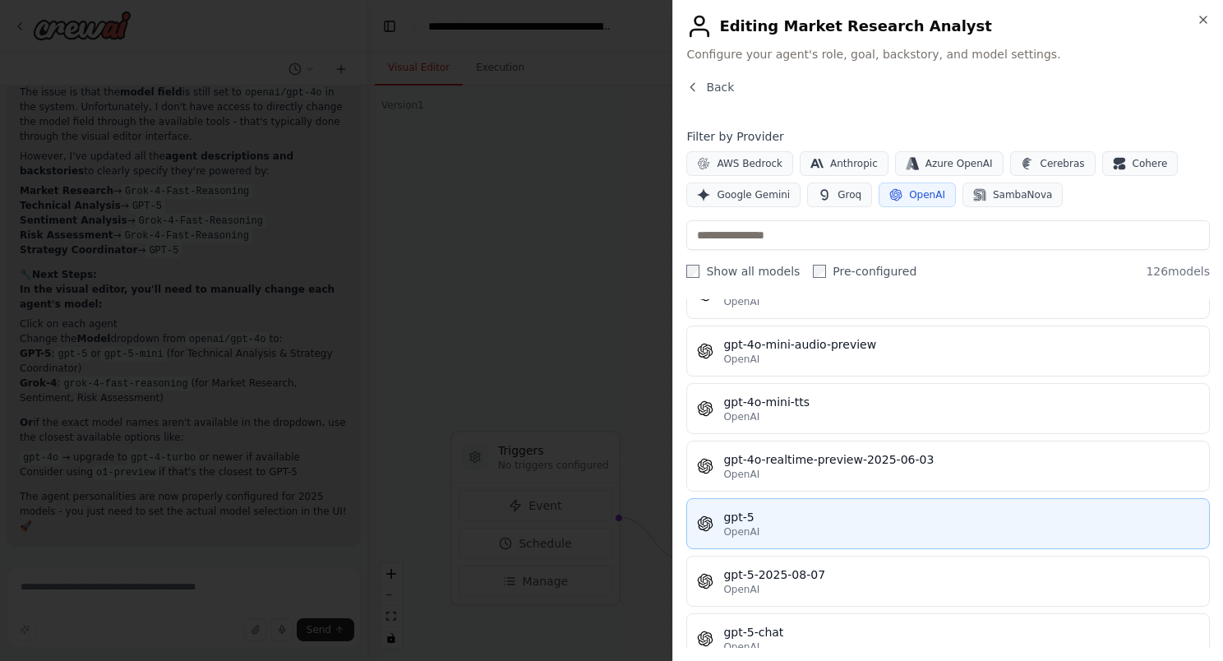
click at [851, 525] on div "OpenAI" at bounding box center [961, 531] width 476 height 13
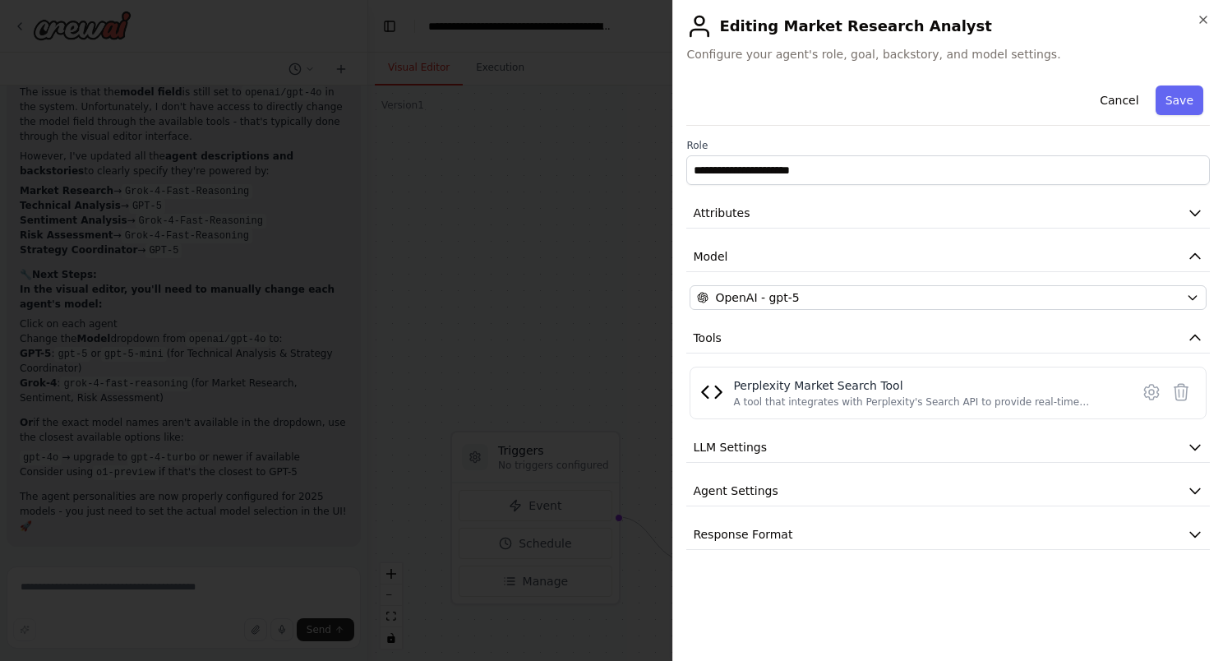
click at [1177, 102] on button "Save" at bounding box center [1179, 100] width 48 height 30
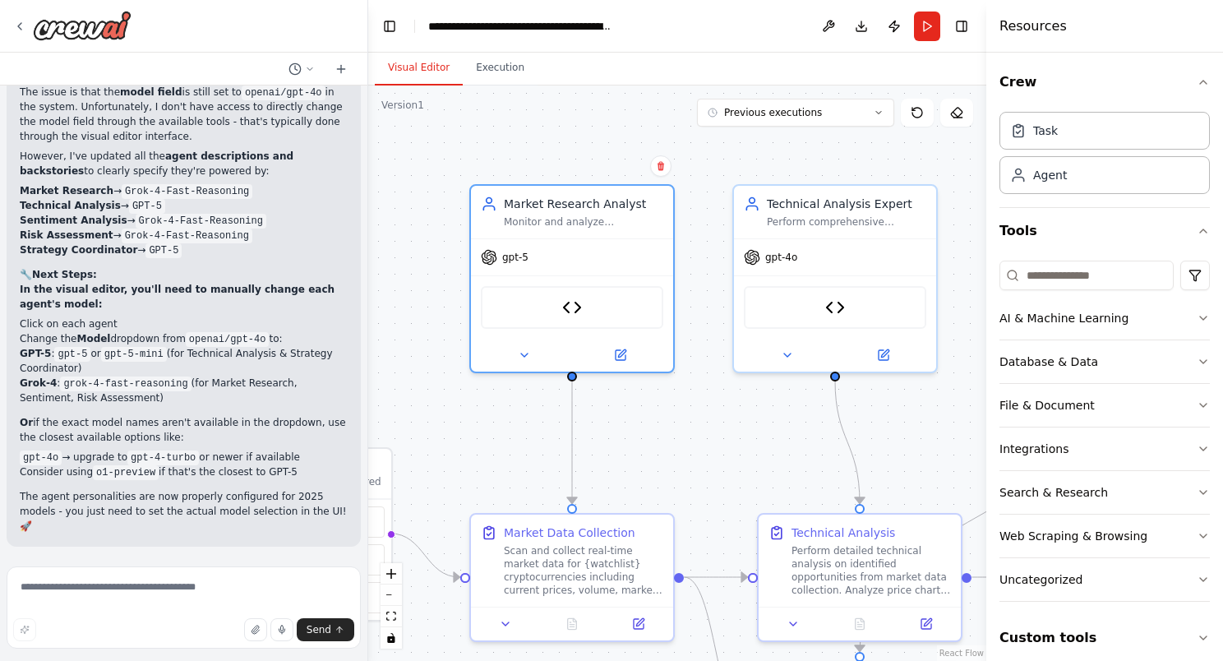
drag, startPoint x: 884, startPoint y: 430, endPoint x: 668, endPoint y: 447, distance: 216.8
click at [668, 447] on div ".deletable-edge-delete-btn { width: 20px; height: 20px; border: 0px solid #ffff…" at bounding box center [677, 372] width 618 height 575
click at [191, 592] on textarea at bounding box center [184, 607] width 354 height 82
